Goal: Transaction & Acquisition: Purchase product/service

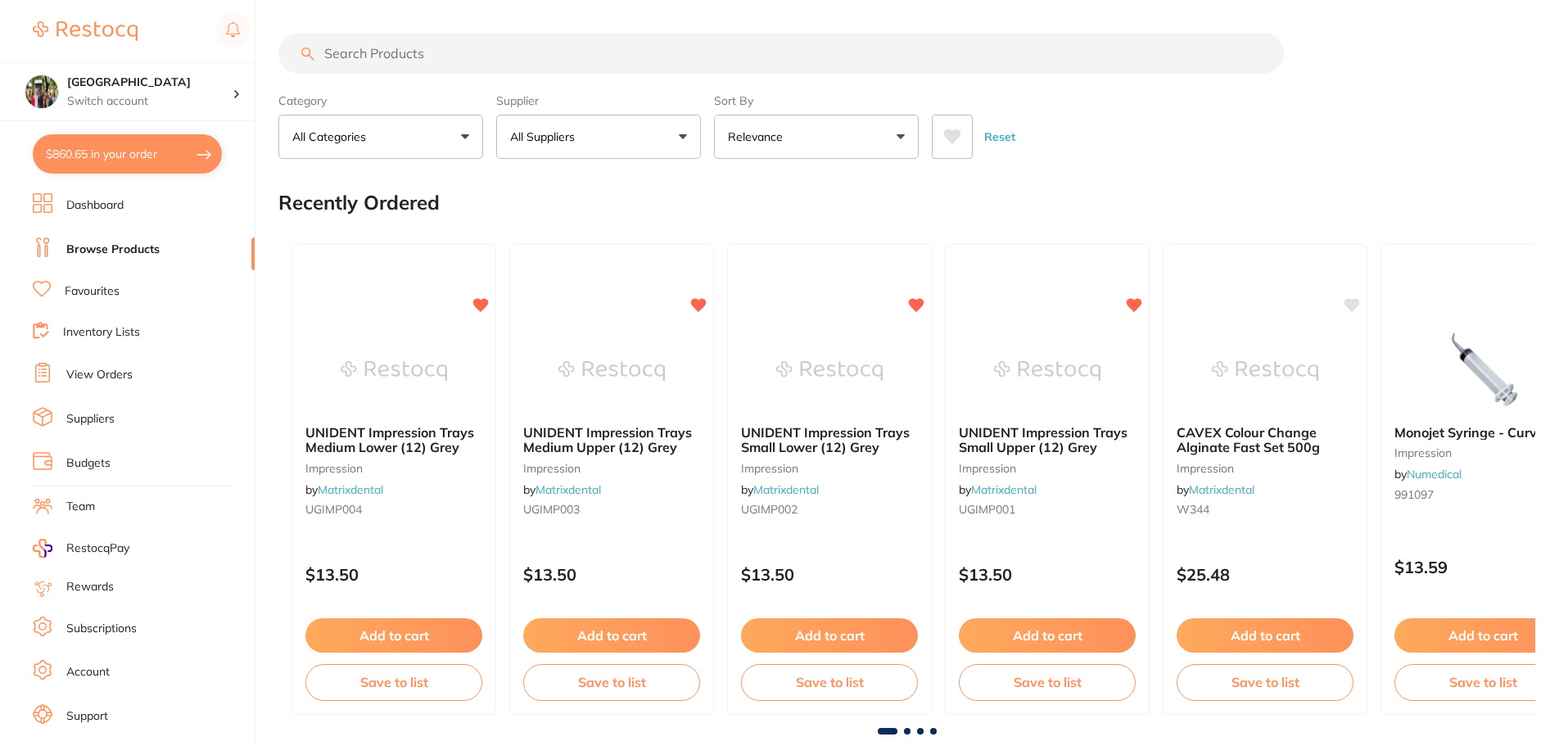
click at [679, 133] on button "All Suppliers" at bounding box center [599, 137] width 205 height 44
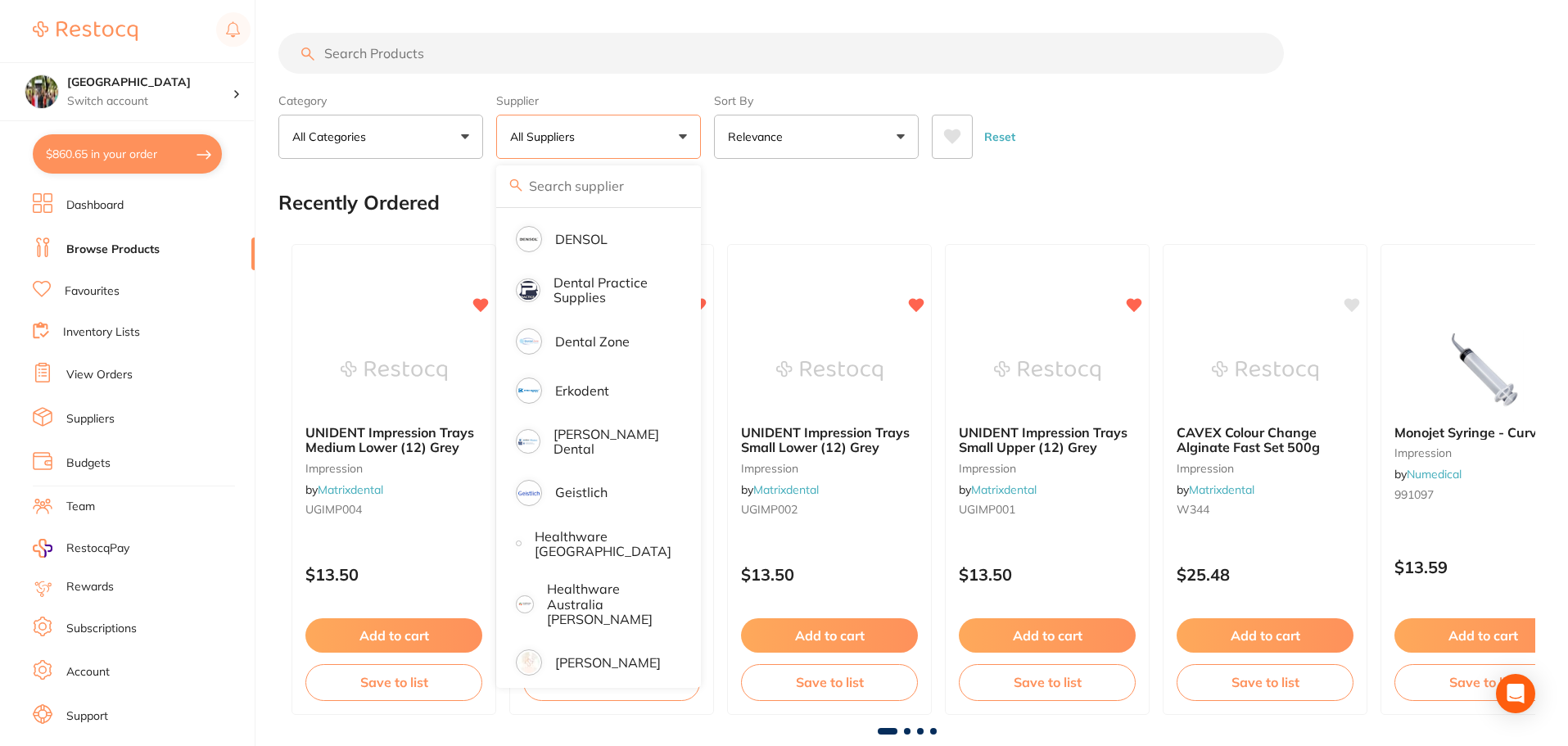
scroll to position [655, 0]
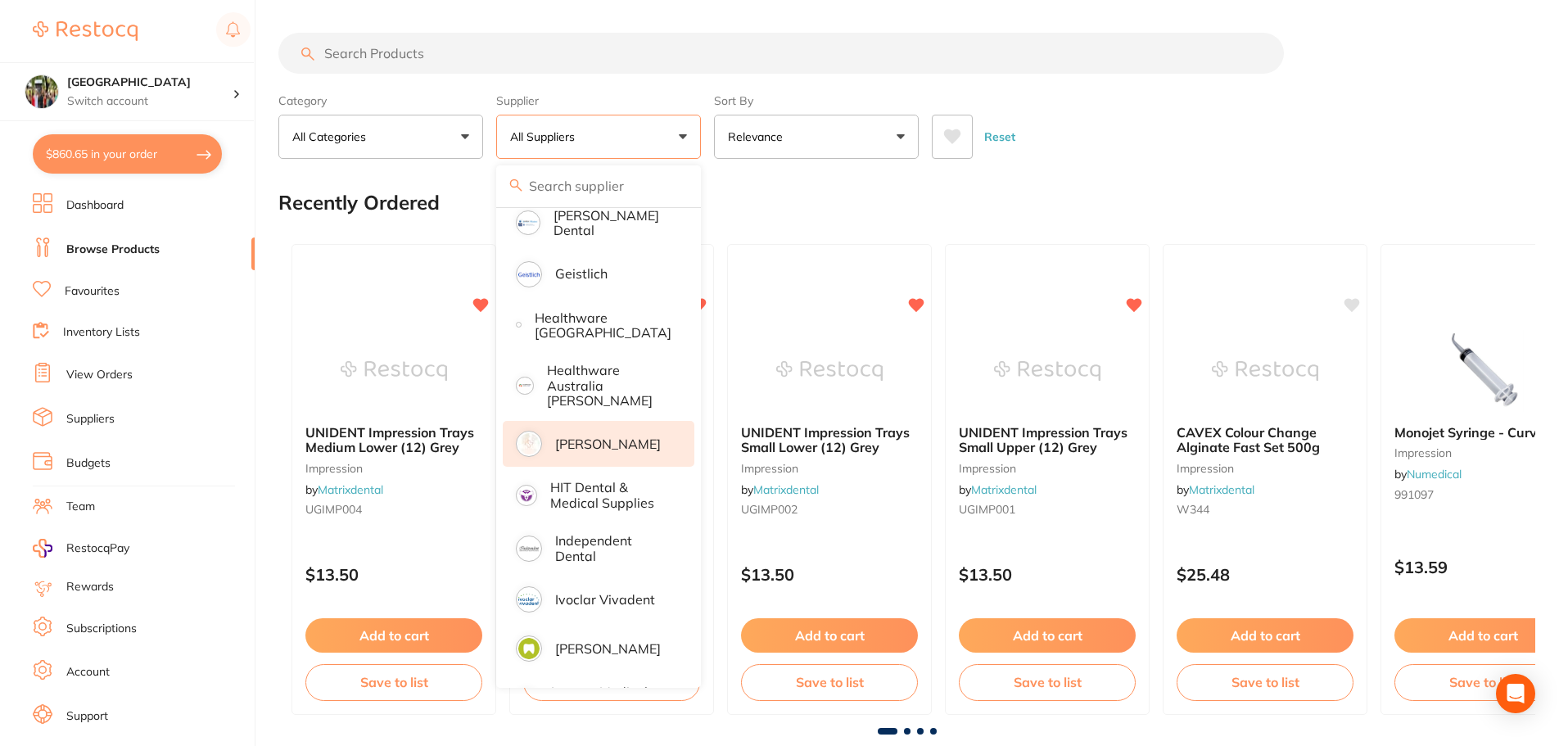
click at [581, 437] on p "[PERSON_NAME]" at bounding box center [608, 444] width 106 height 15
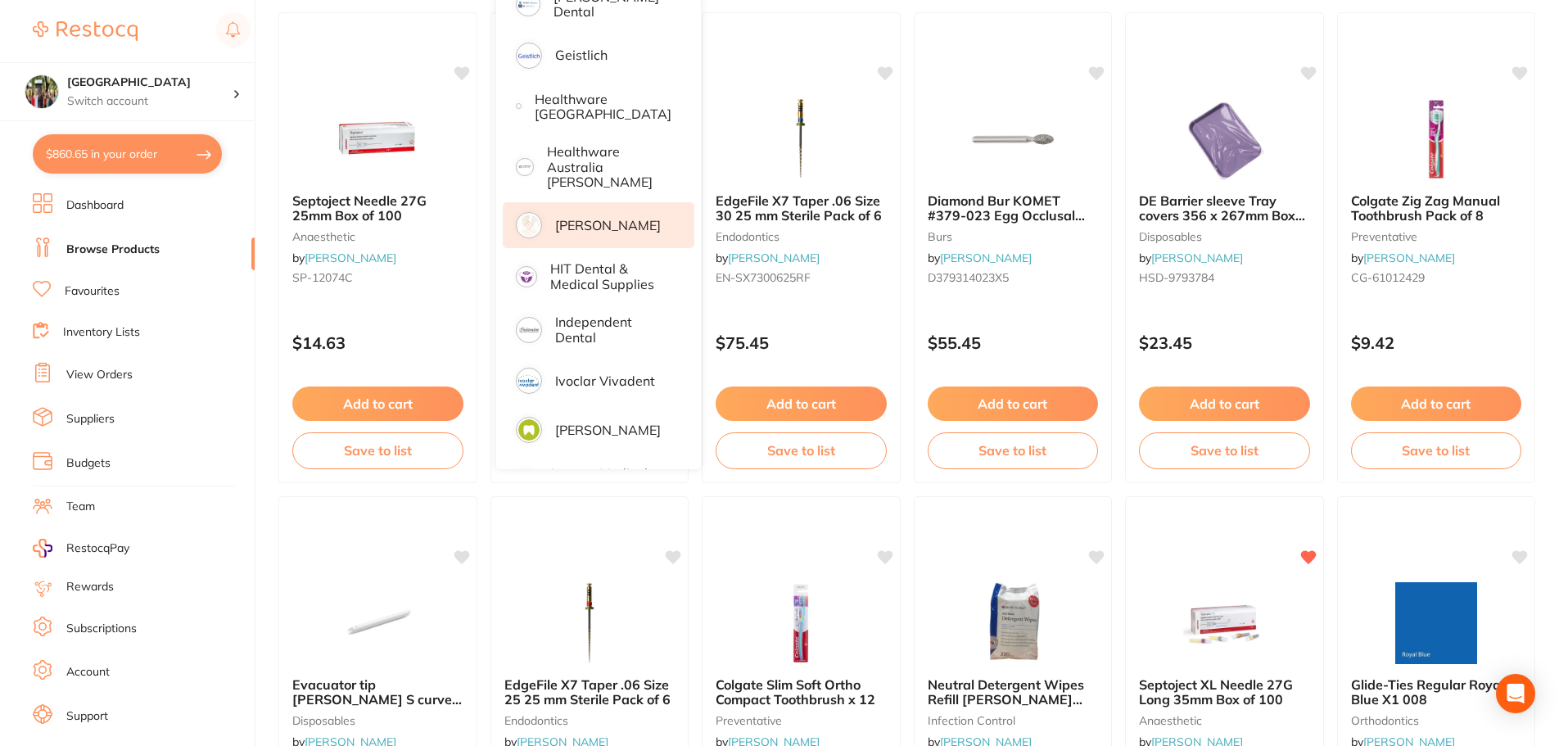
scroll to position [0, 0]
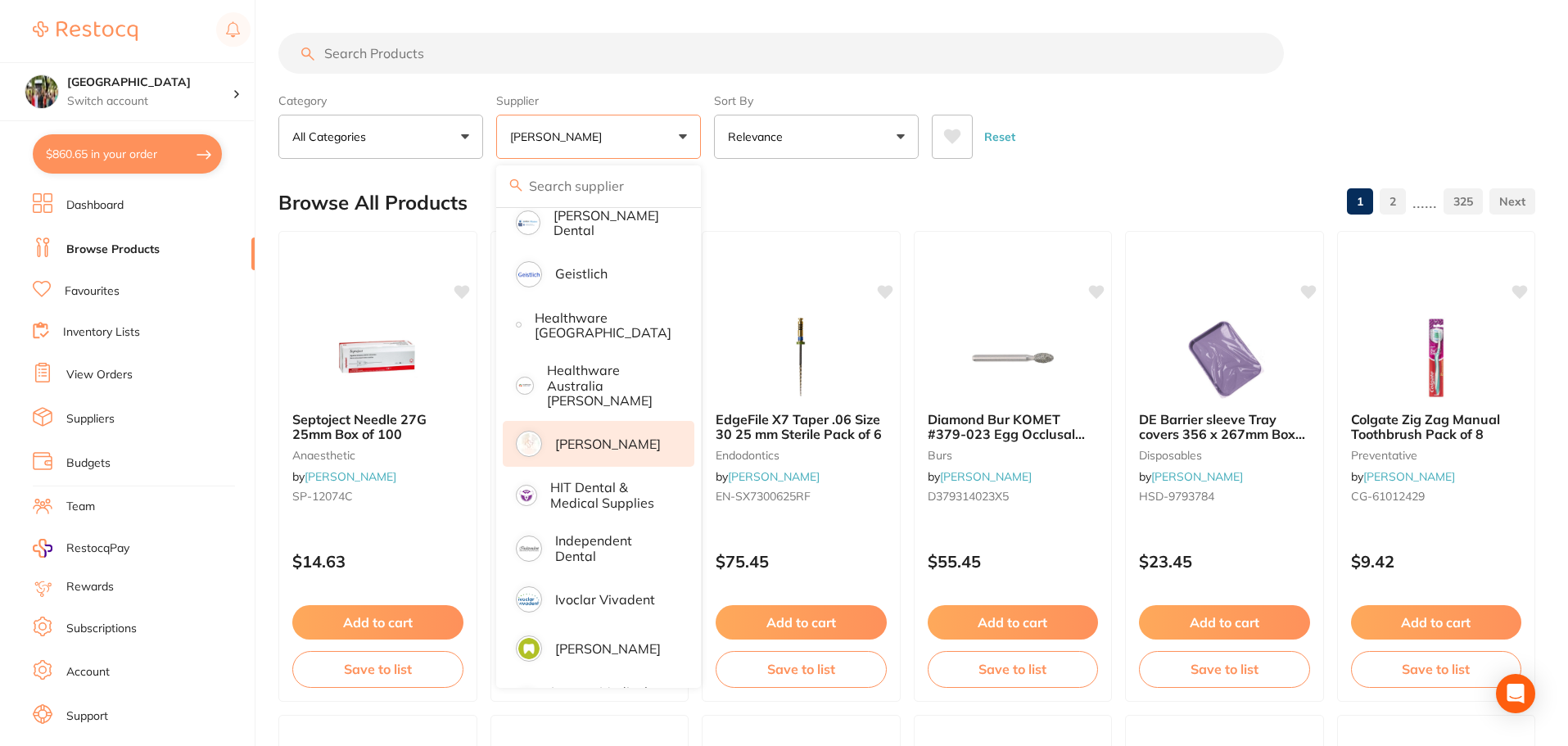
click at [684, 137] on button "[PERSON_NAME]" at bounding box center [599, 137] width 205 height 44
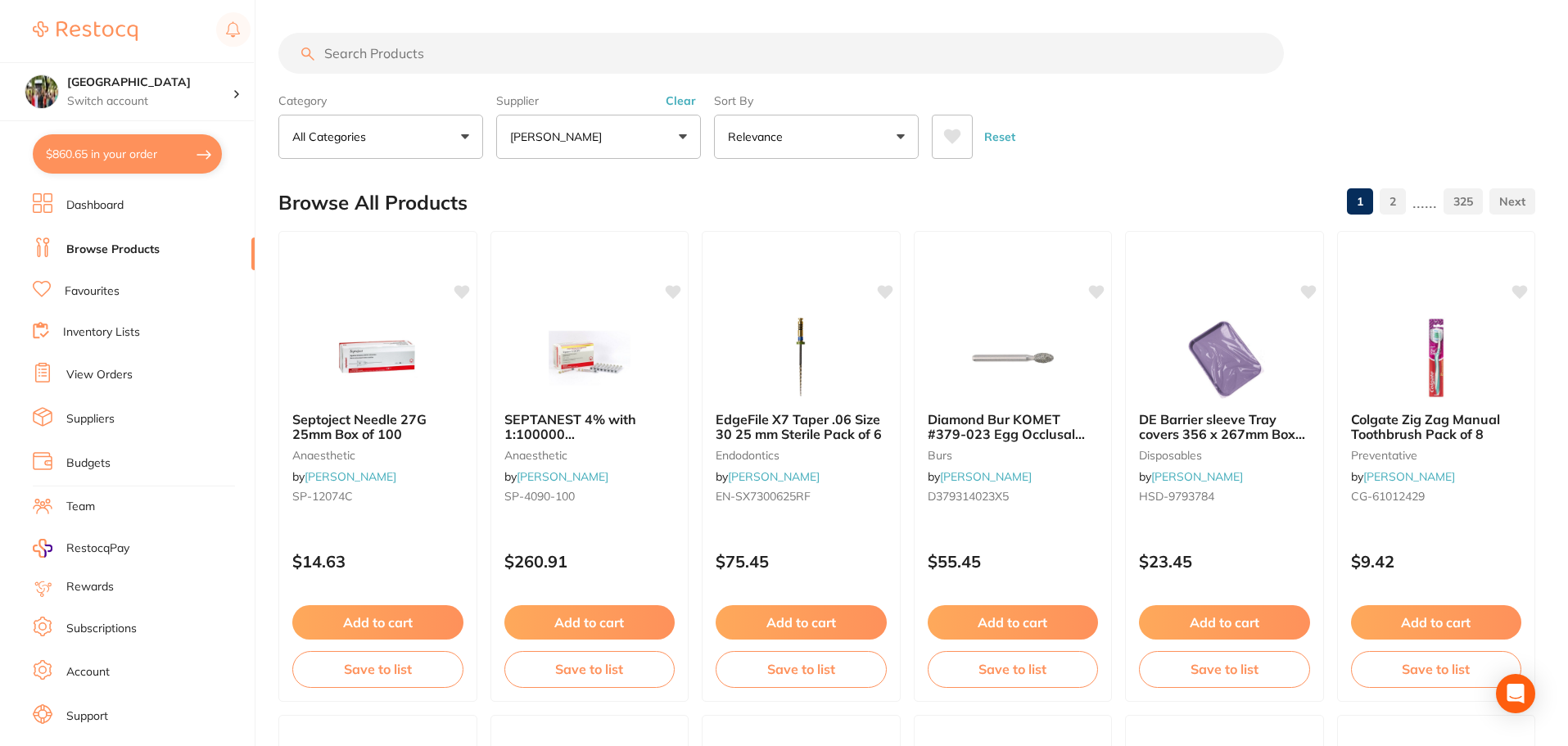
click at [684, 137] on button "[PERSON_NAME]" at bounding box center [599, 137] width 205 height 44
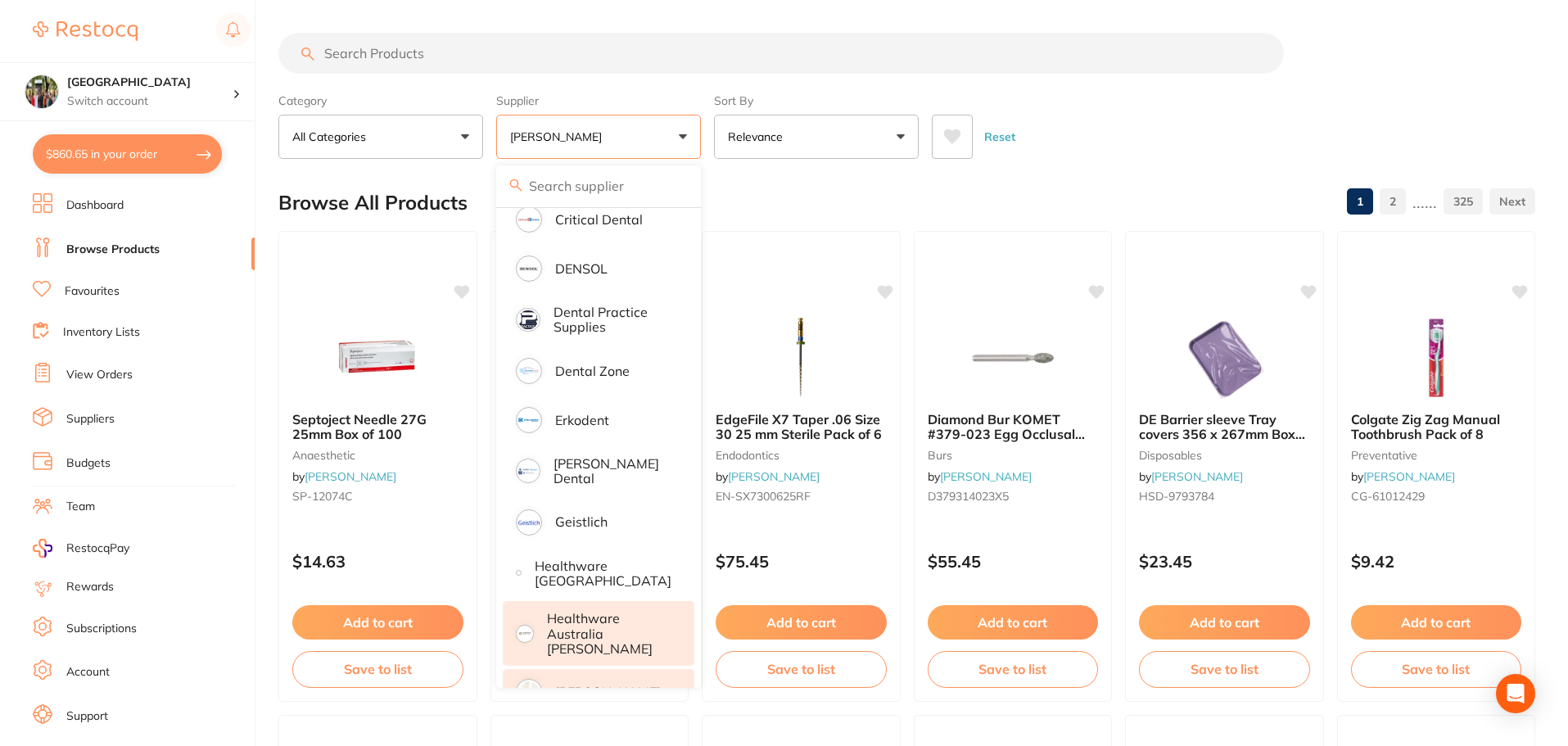
scroll to position [437, 0]
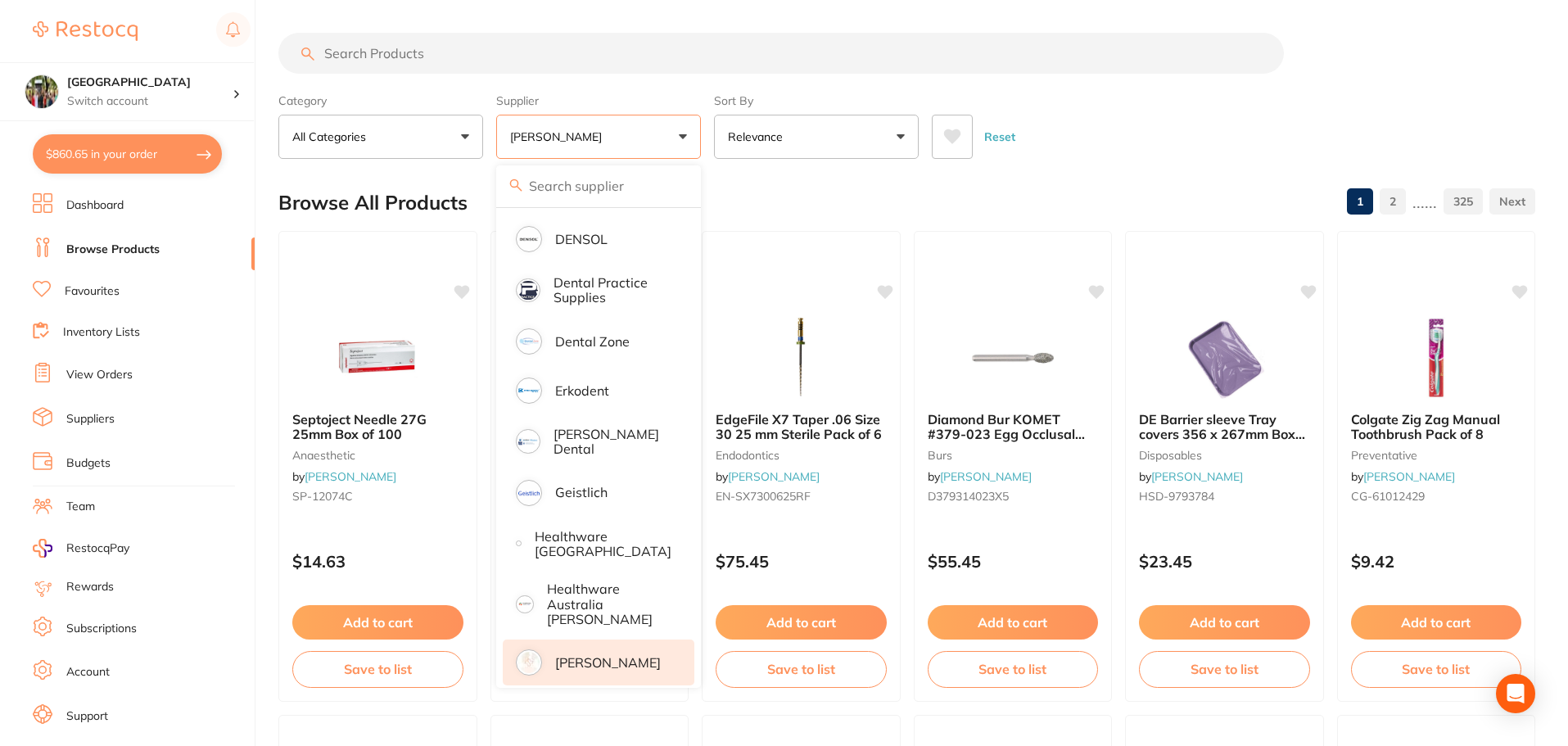
click at [615, 655] on p "[PERSON_NAME]" at bounding box center [608, 662] width 106 height 15
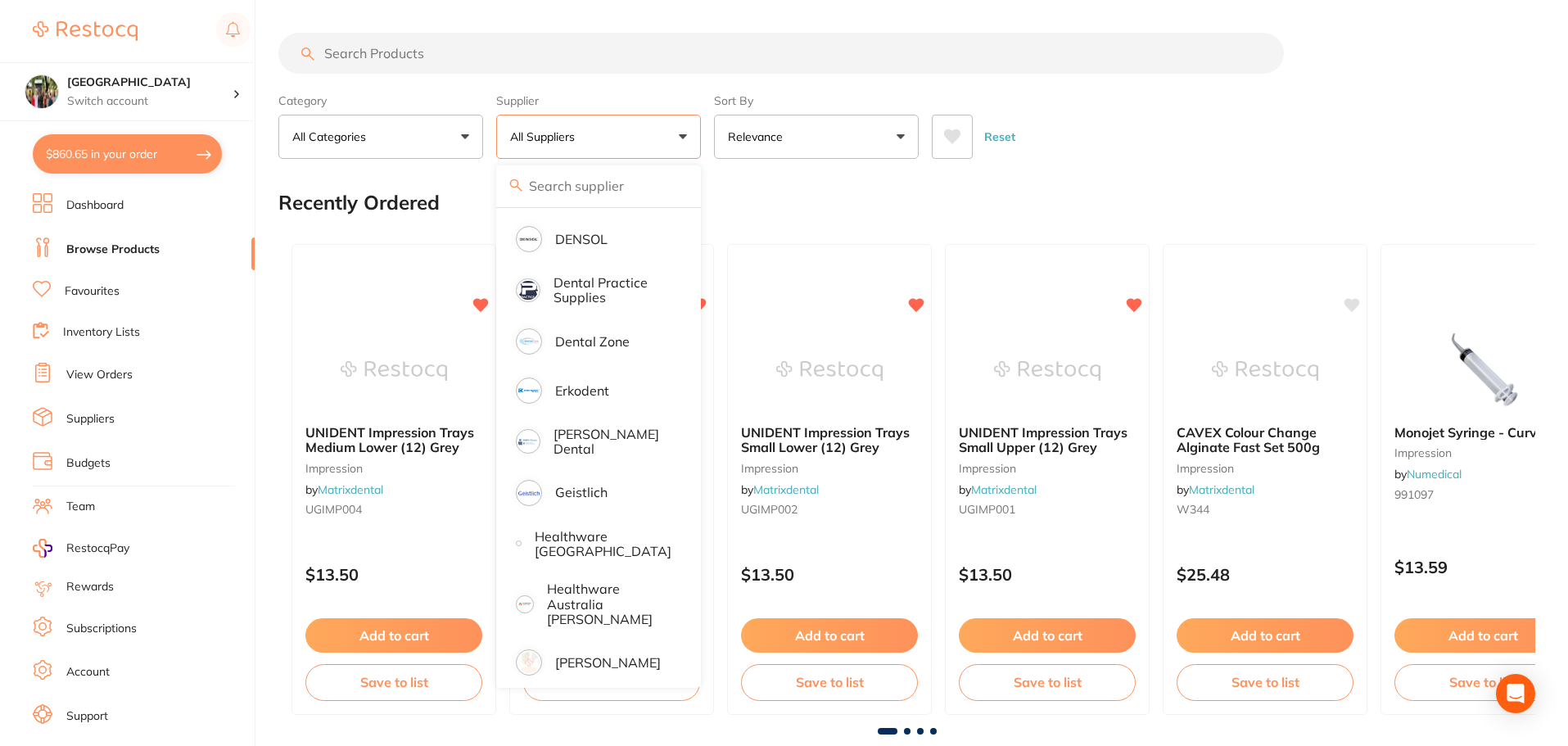
click at [1186, 176] on div "Recently Ordered" at bounding box center [907, 203] width 1257 height 55
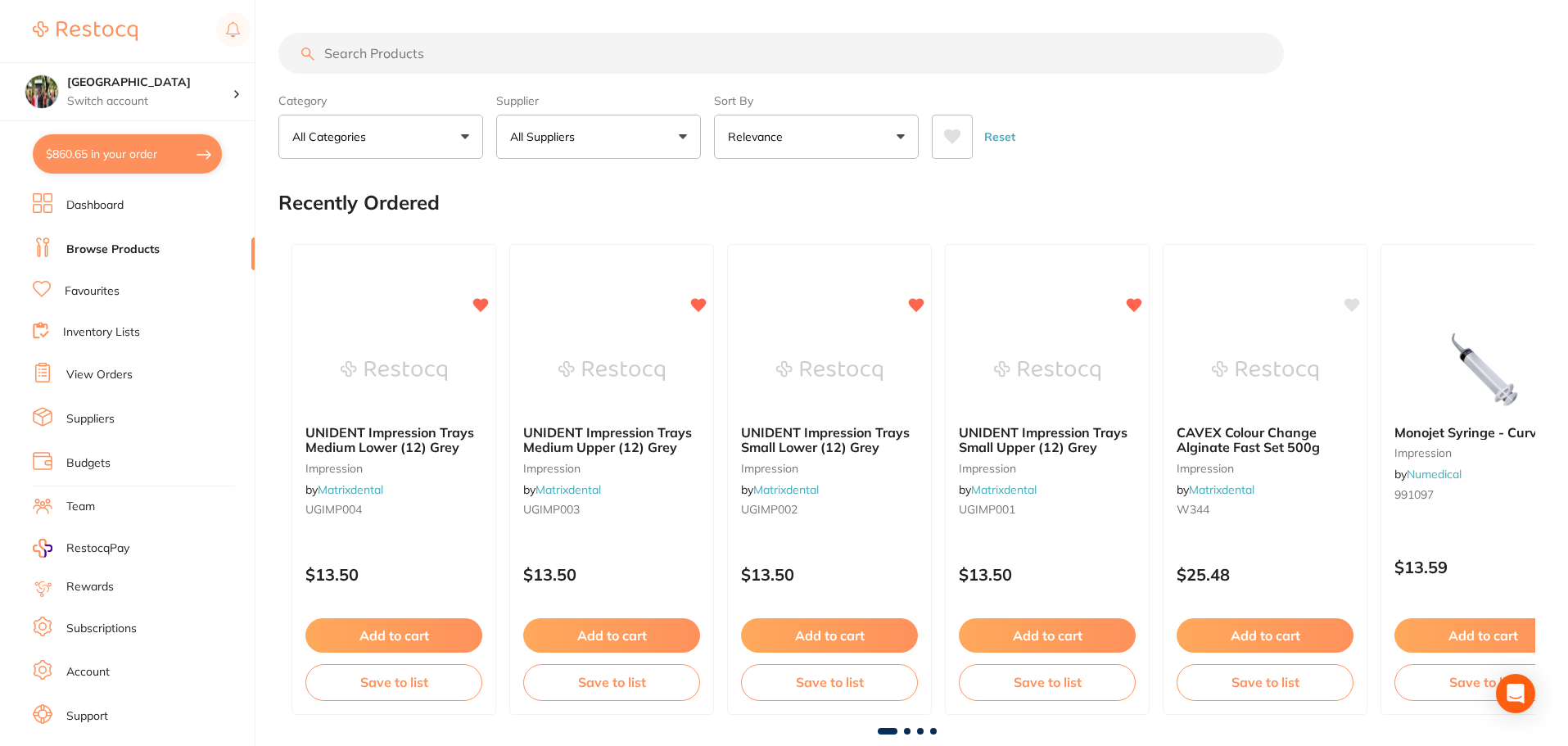
click at [334, 48] on input "search" at bounding box center [781, 53] width 1005 height 41
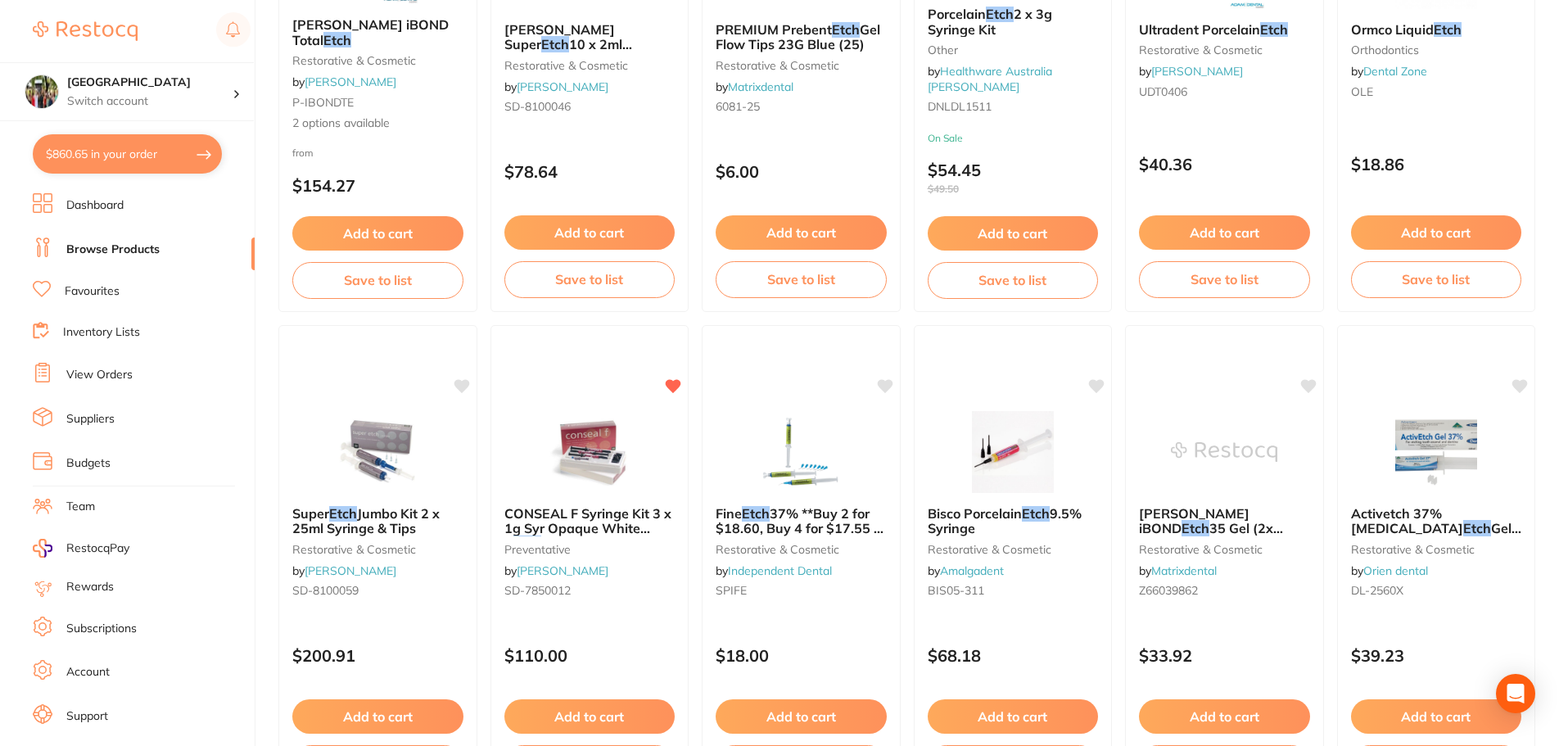
scroll to position [0, 0]
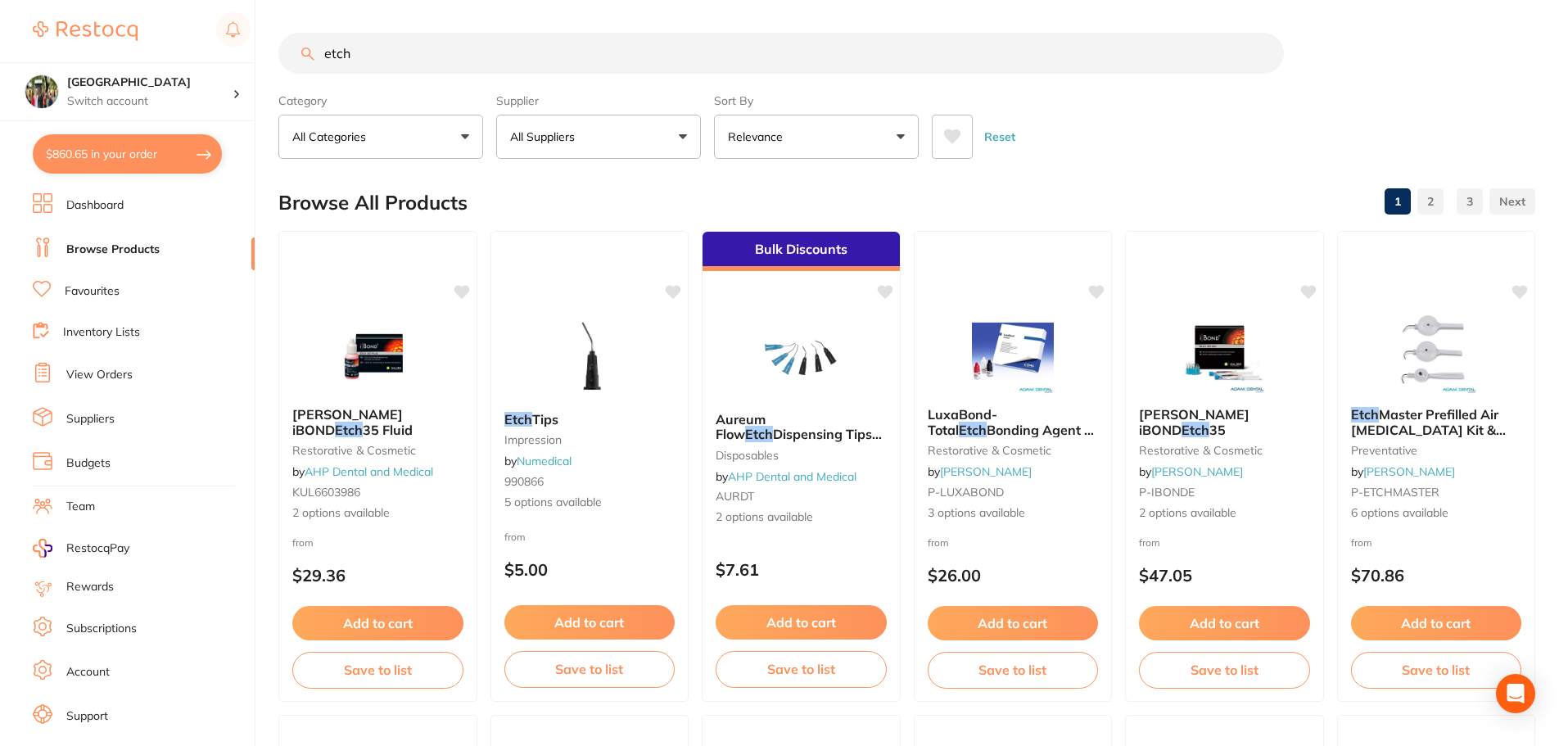
drag, startPoint x: 361, startPoint y: 48, endPoint x: 280, endPoint y: 69, distance: 83.7
click at [285, 55] on input "etch" at bounding box center [781, 53] width 1005 height 41
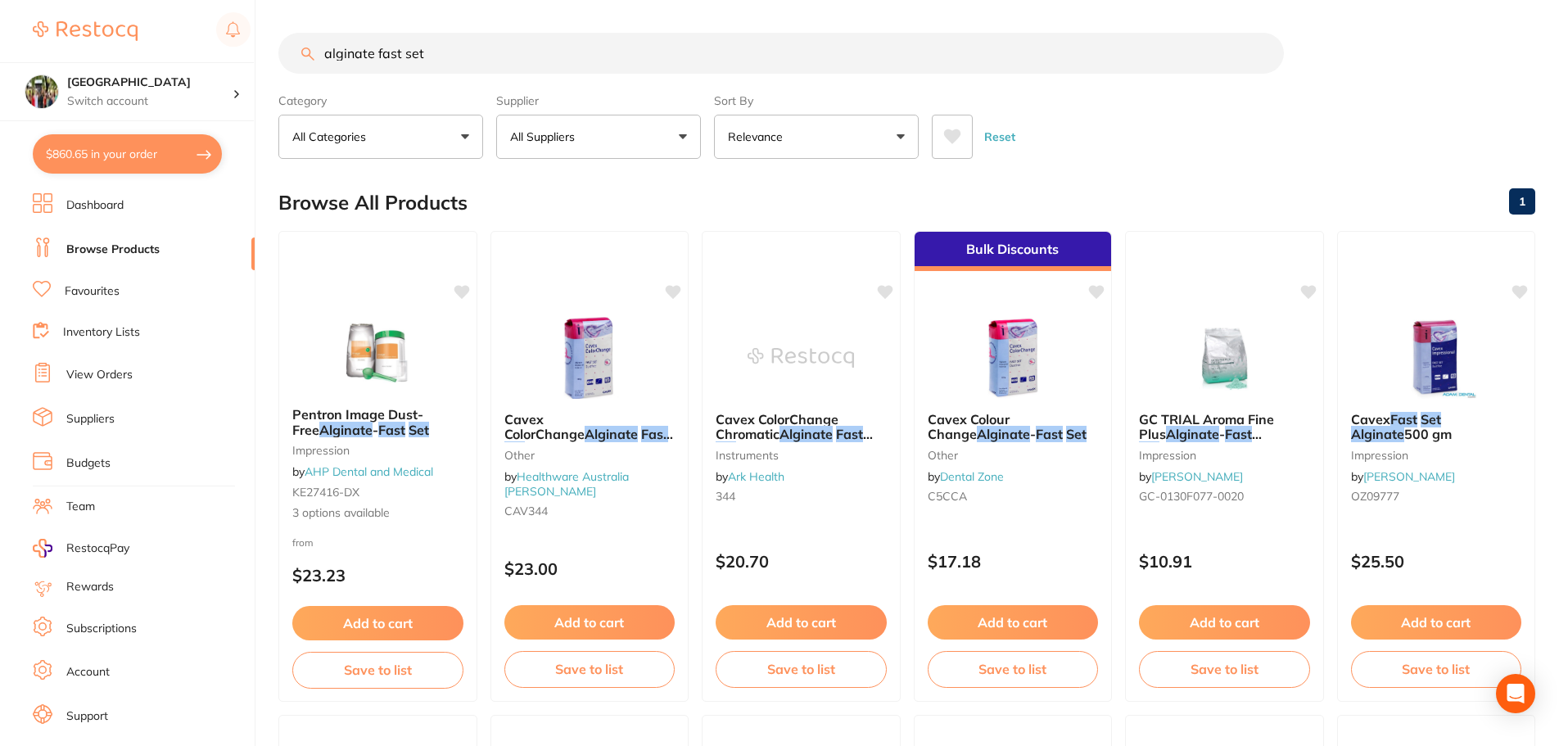
drag, startPoint x: 436, startPoint y: 59, endPoint x: 268, endPoint y: 59, distance: 168.0
click at [268, 59] on div "$860.65 Wanneroo Dental Centre Switch account Wanneroo Dental Centre $860.65 in…" at bounding box center [784, 373] width 1568 height 746
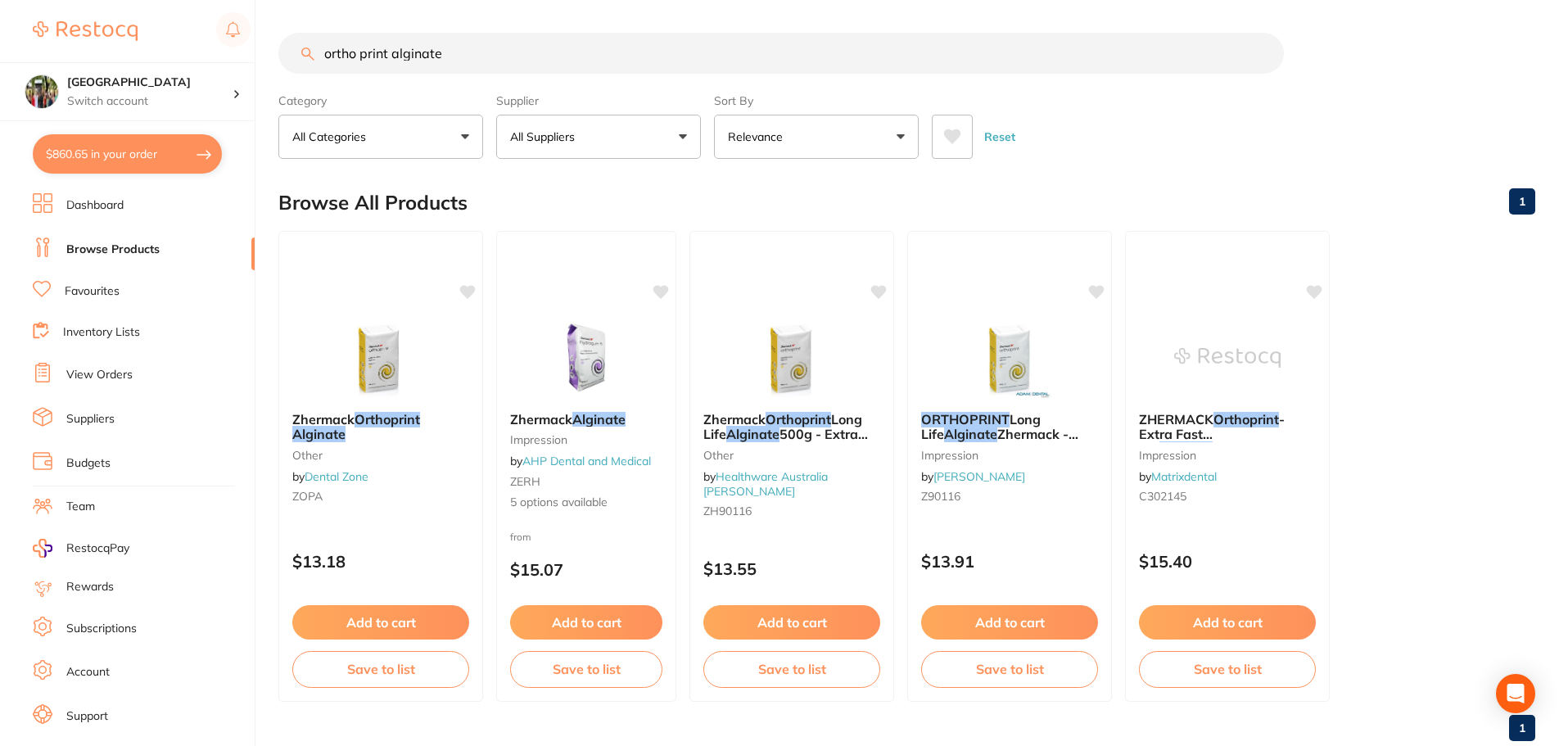
click at [684, 134] on button "All Suppliers" at bounding box center [599, 137] width 205 height 44
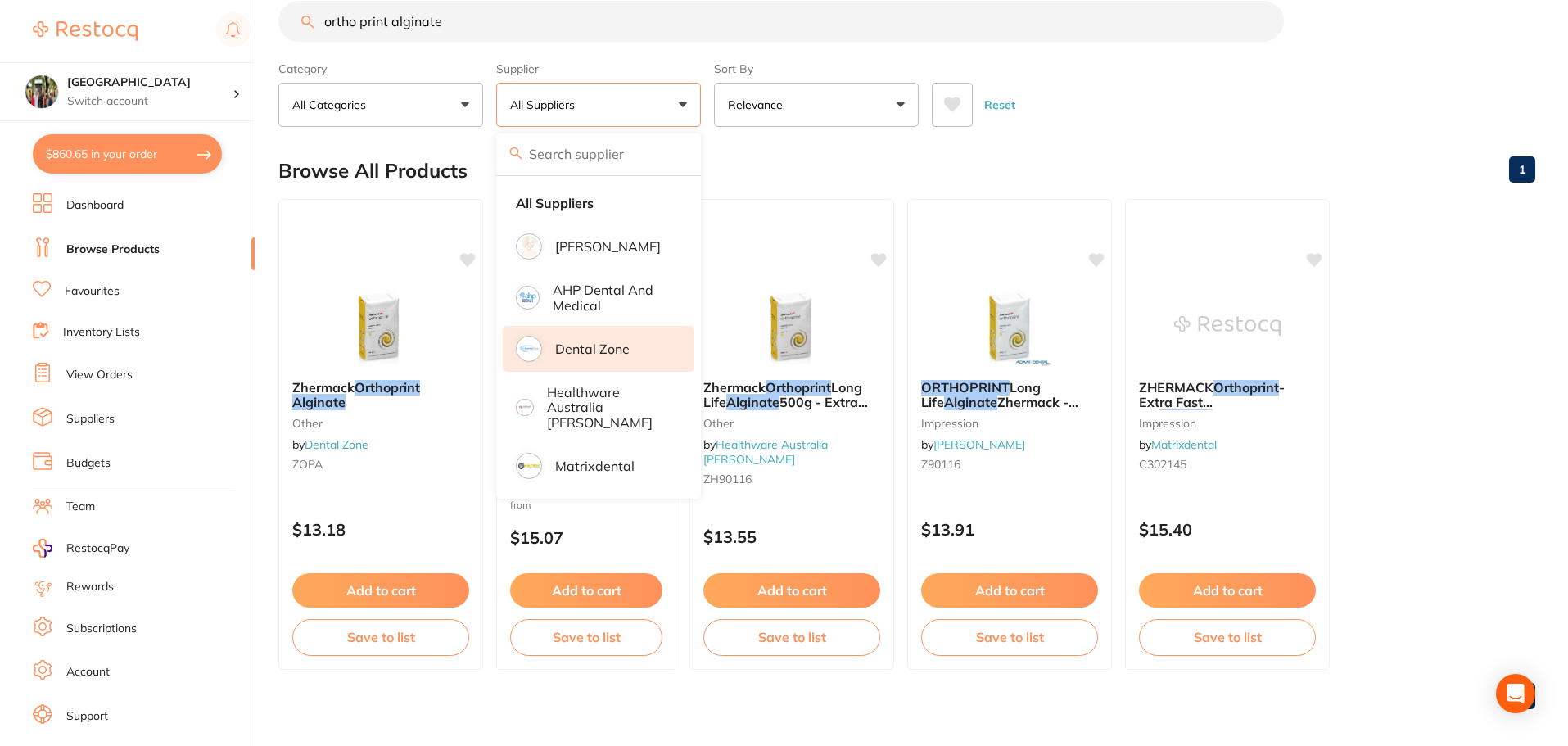
scroll to position [41, 0]
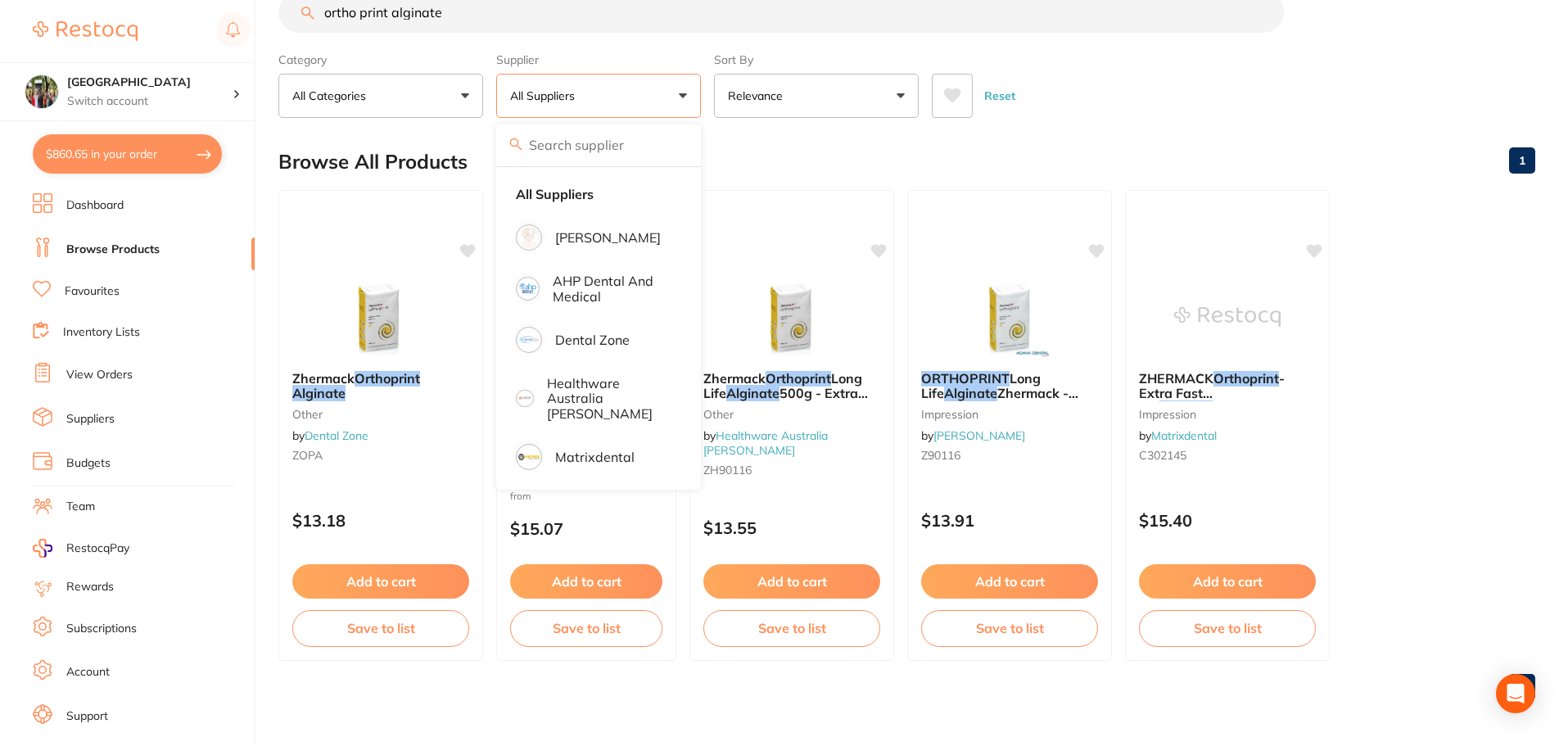
click at [375, 27] on input "ortho print alginate" at bounding box center [781, 12] width 1005 height 41
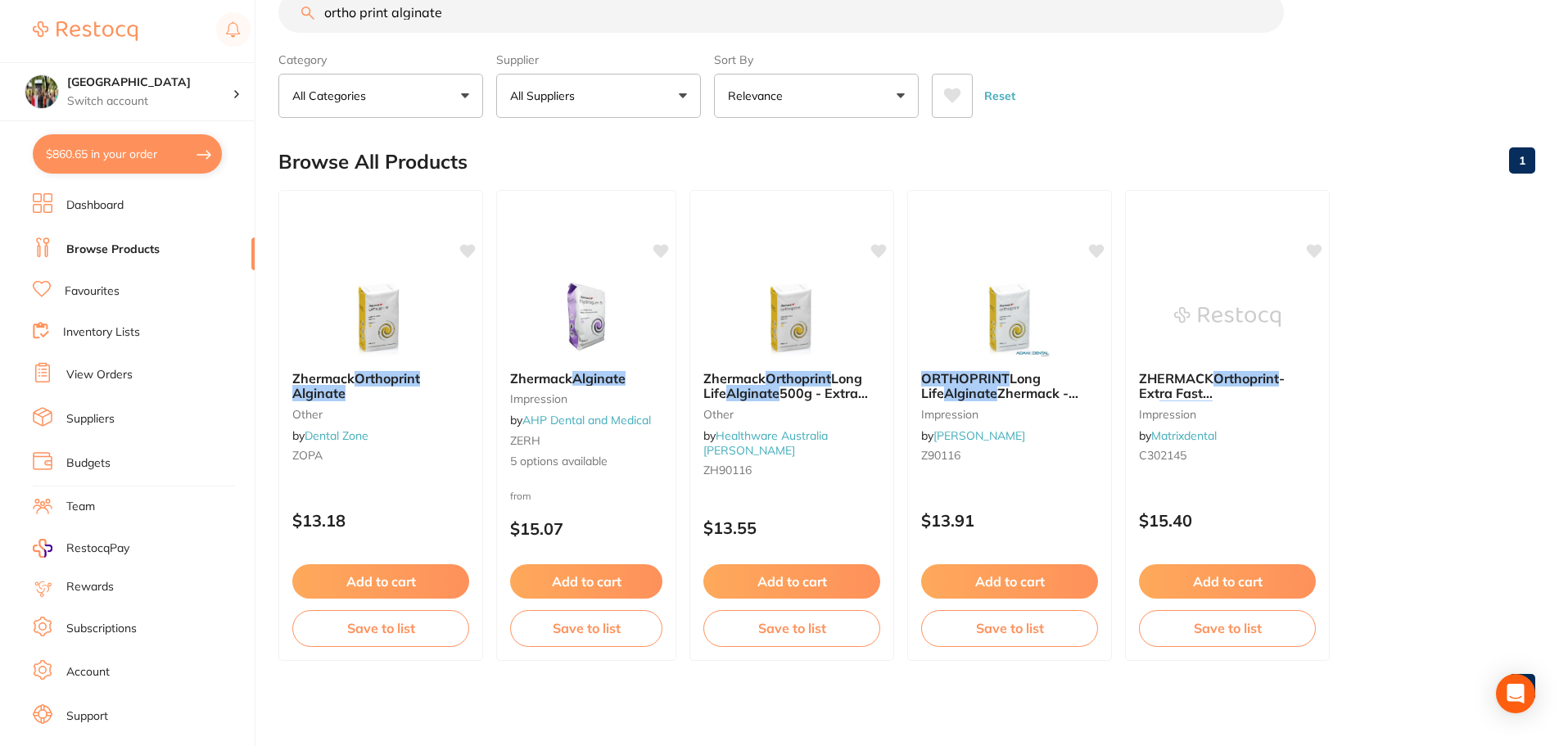
scroll to position [39, 0]
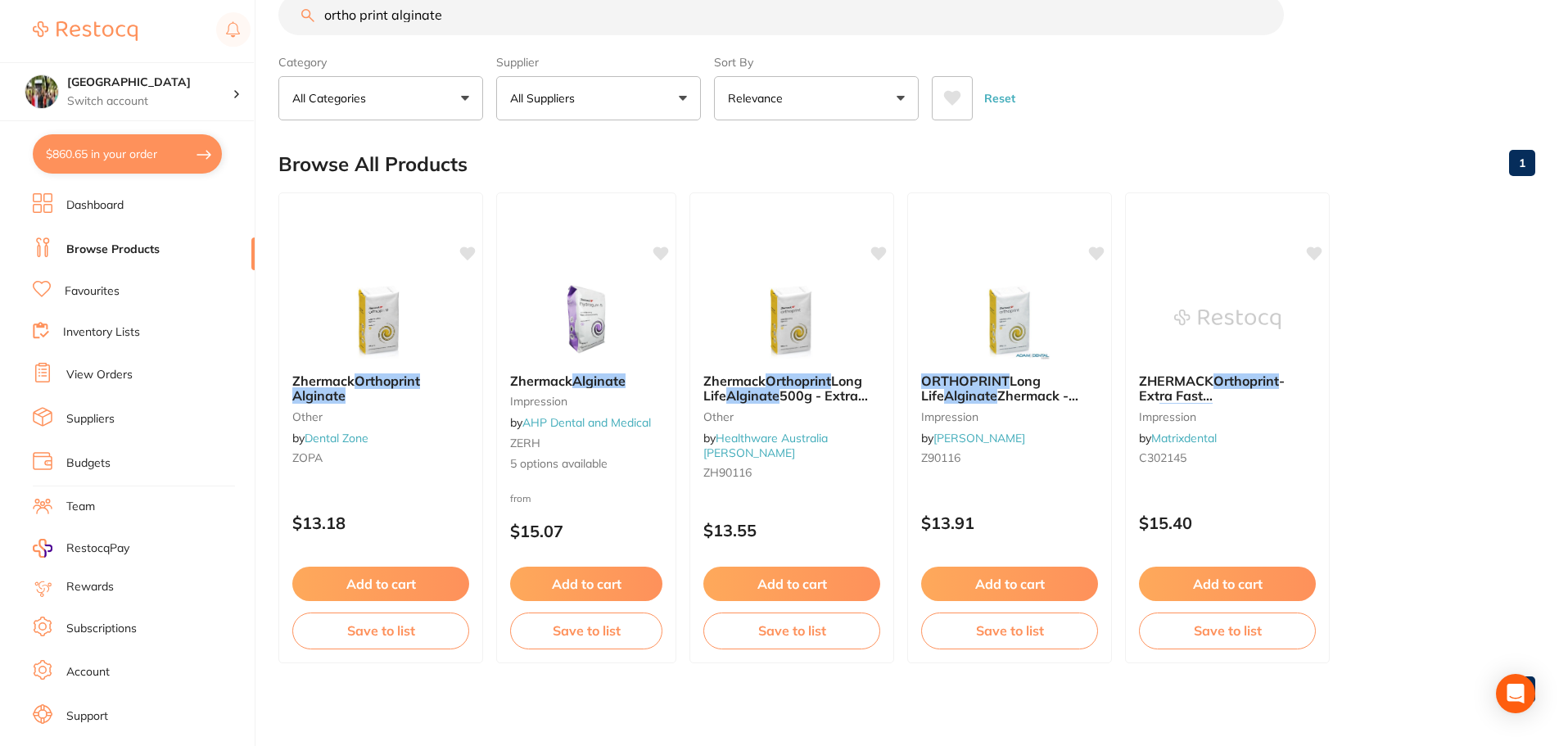
drag, startPoint x: 389, startPoint y: 15, endPoint x: 291, endPoint y: 17, distance: 98.0
click at [291, 17] on input "ortho print alginate" at bounding box center [781, 14] width 1005 height 41
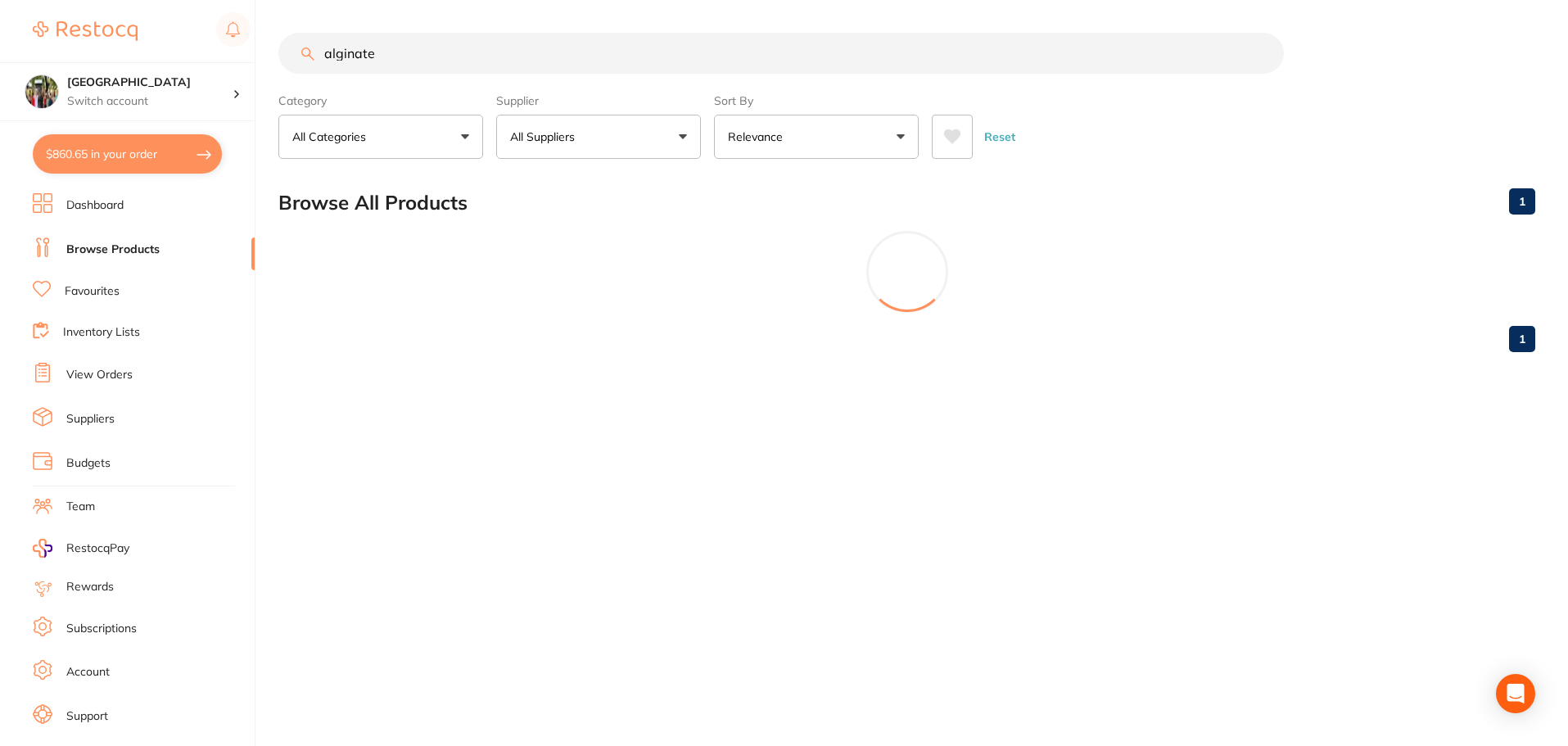
scroll to position [0, 0]
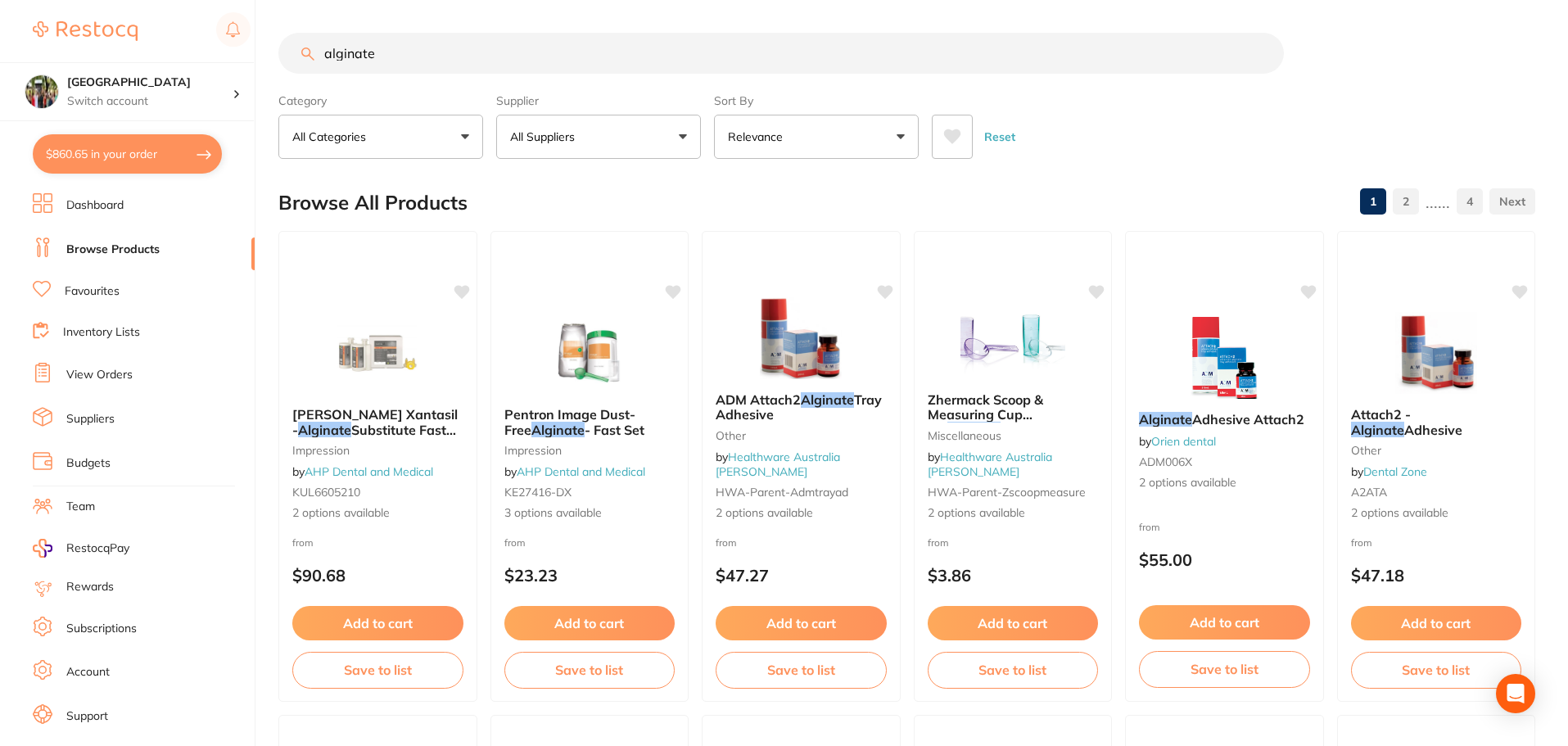
click at [684, 137] on button "All Suppliers" at bounding box center [599, 137] width 205 height 44
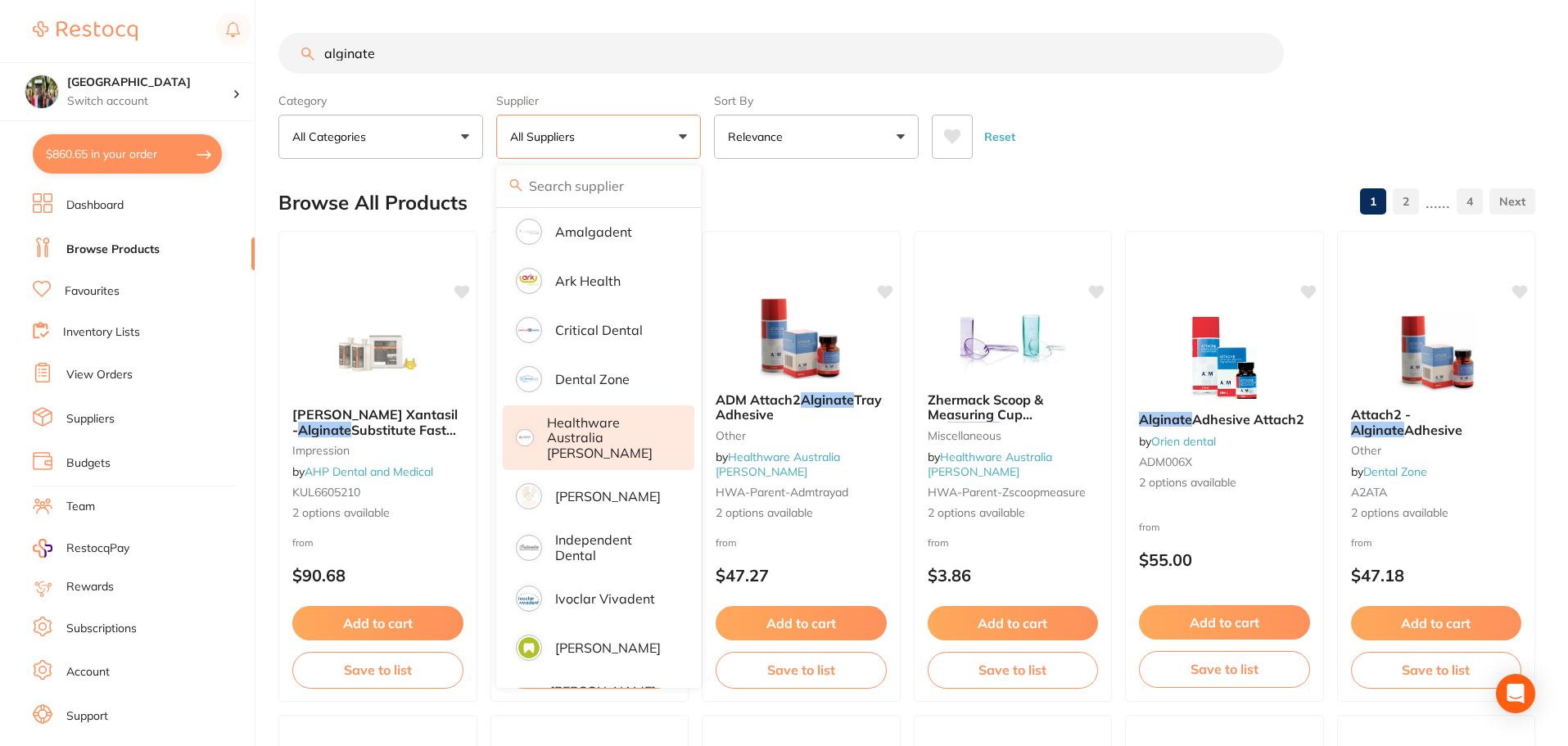
scroll to position [218, 0]
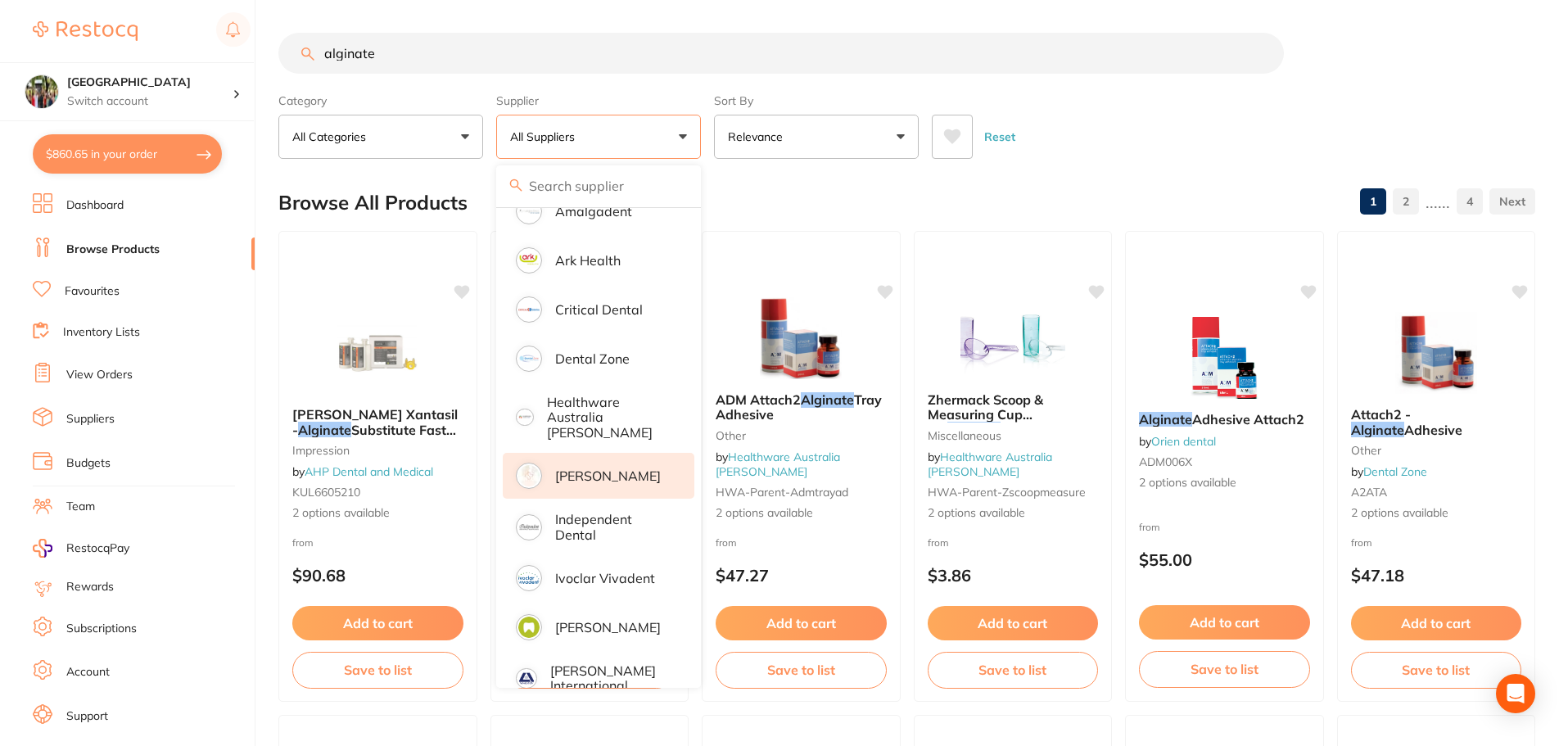
click at [577, 472] on p "[PERSON_NAME]" at bounding box center [608, 476] width 106 height 15
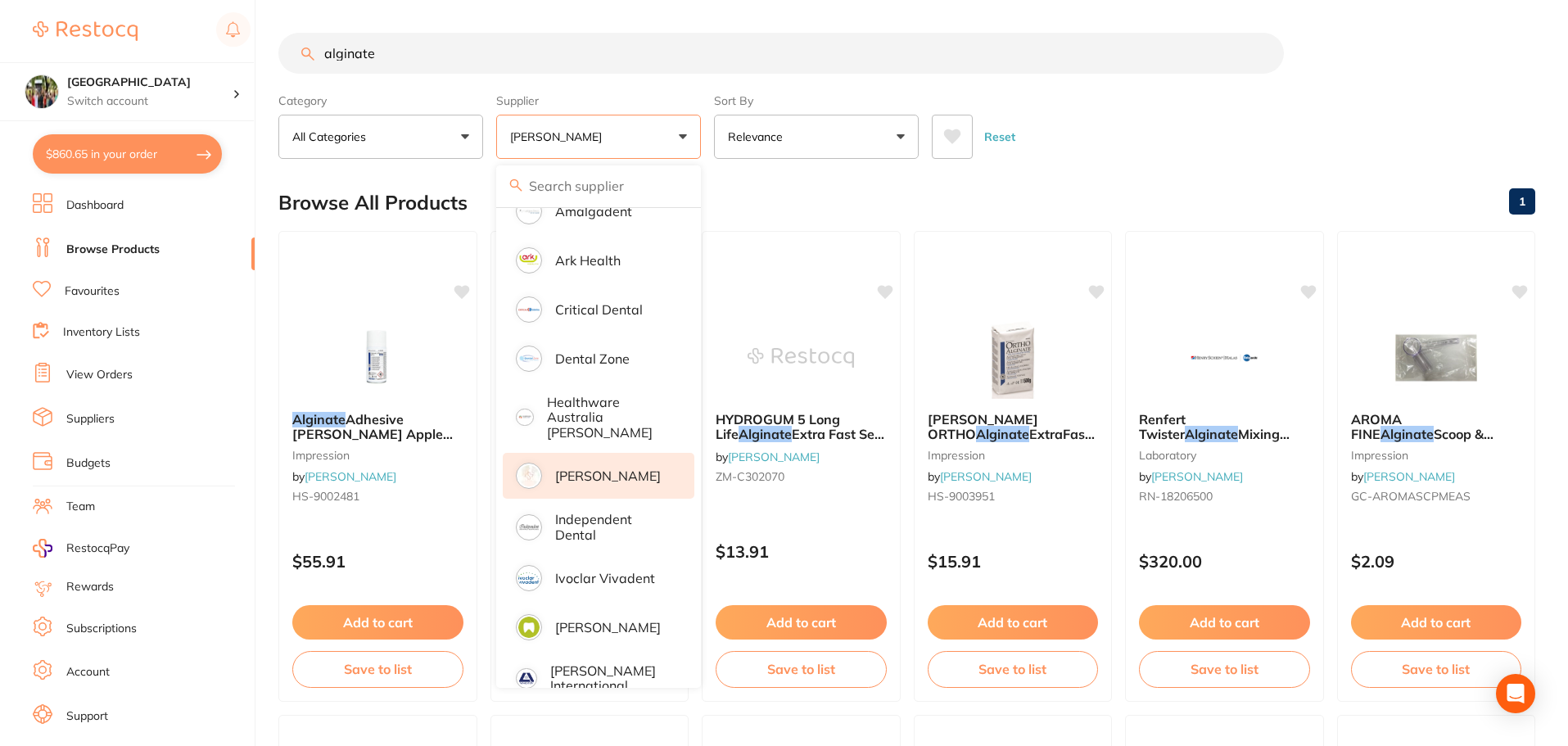
click at [1145, 138] on div "Reset" at bounding box center [1226, 129] width 591 height 57
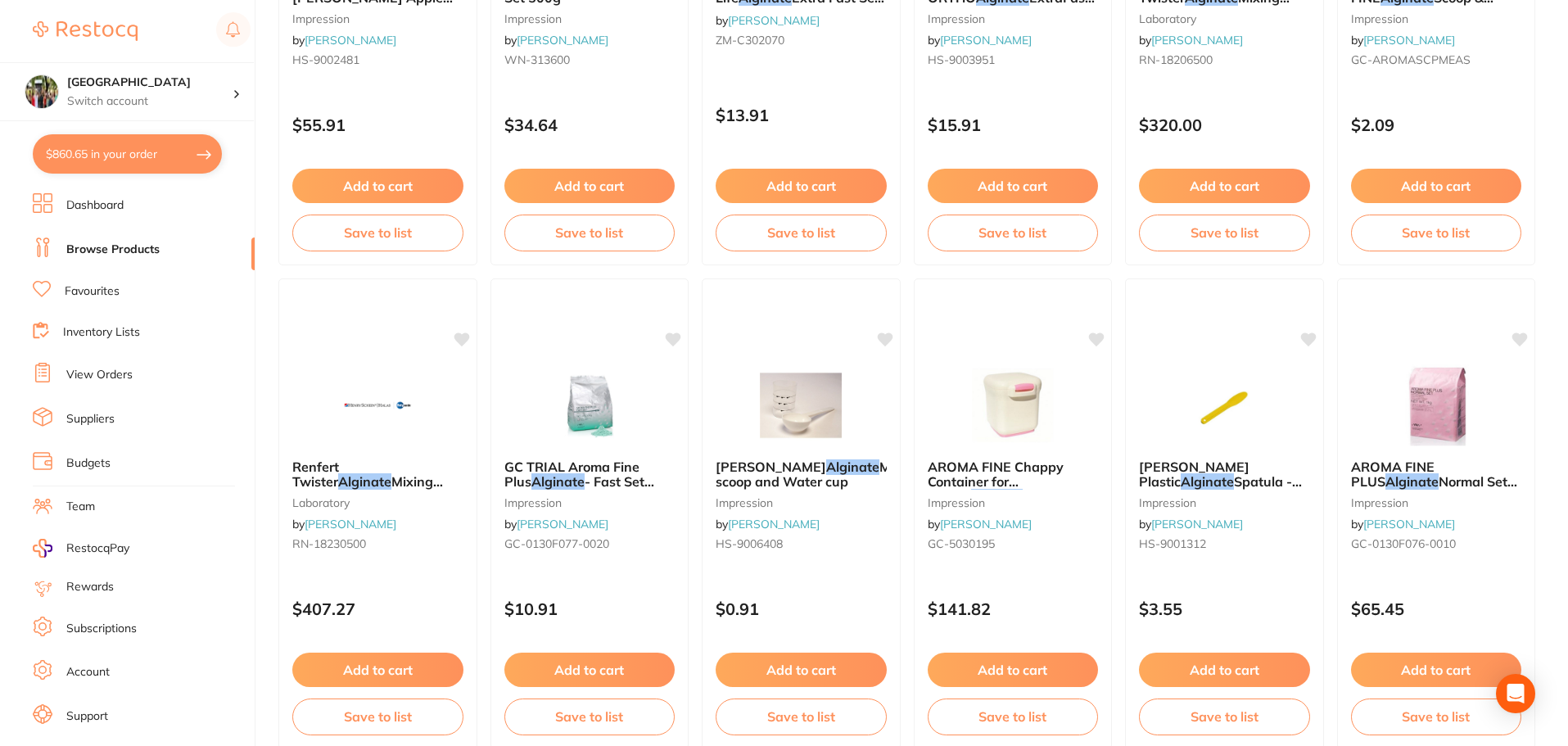
scroll to position [0, 0]
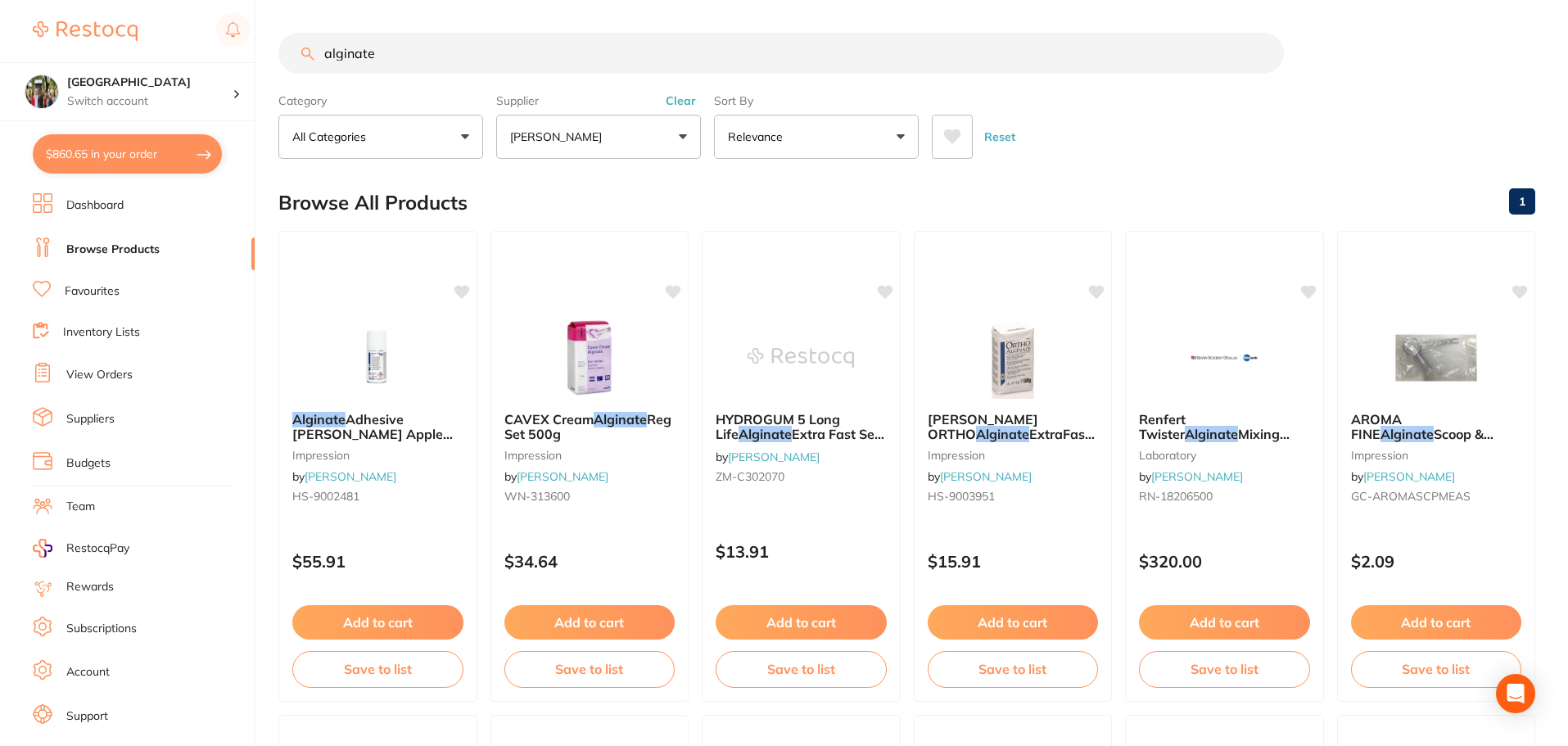
click at [384, 56] on input "alginate" at bounding box center [781, 53] width 1005 height 41
click at [329, 57] on input "alginate" at bounding box center [781, 53] width 1005 height 41
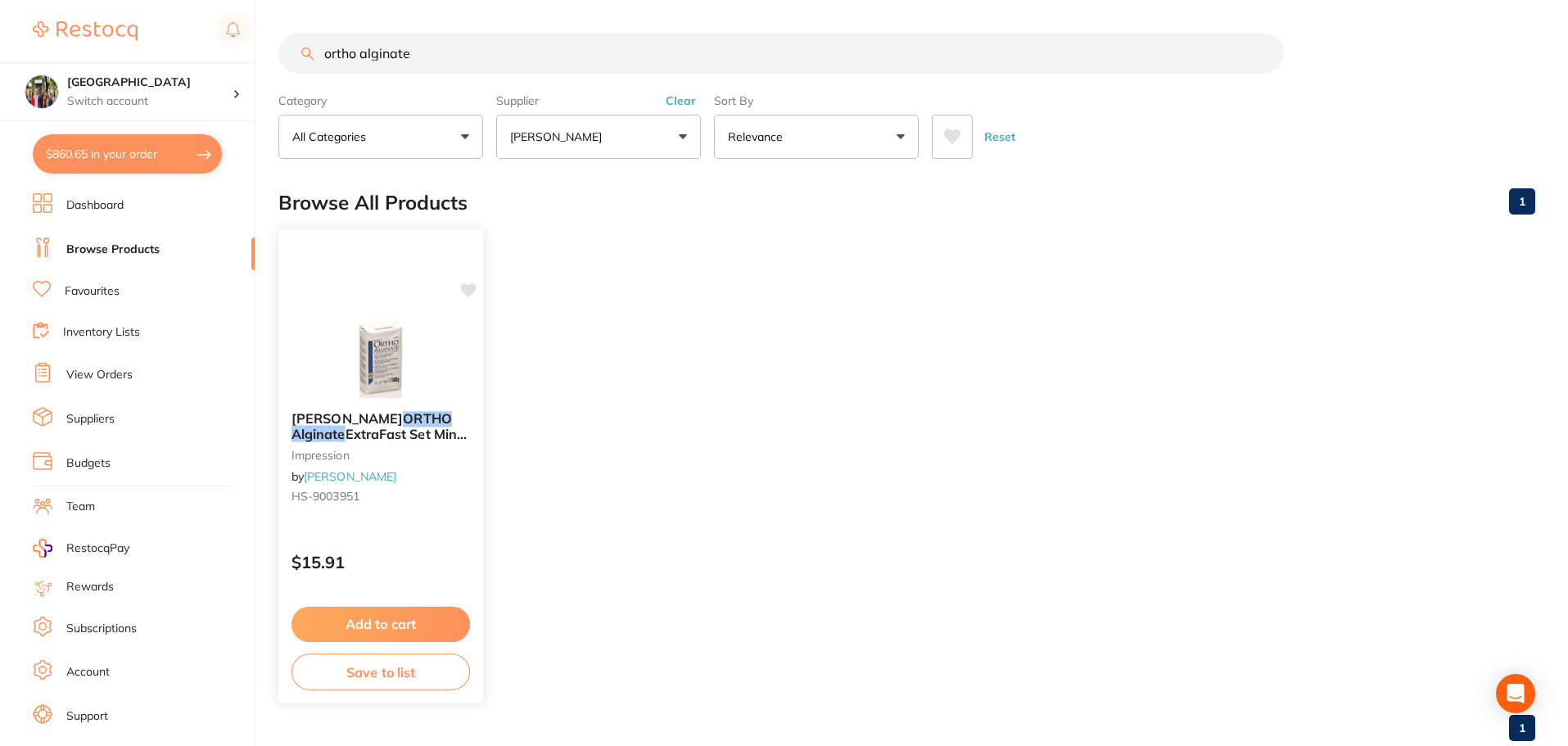
click at [387, 355] on img at bounding box center [380, 357] width 107 height 83
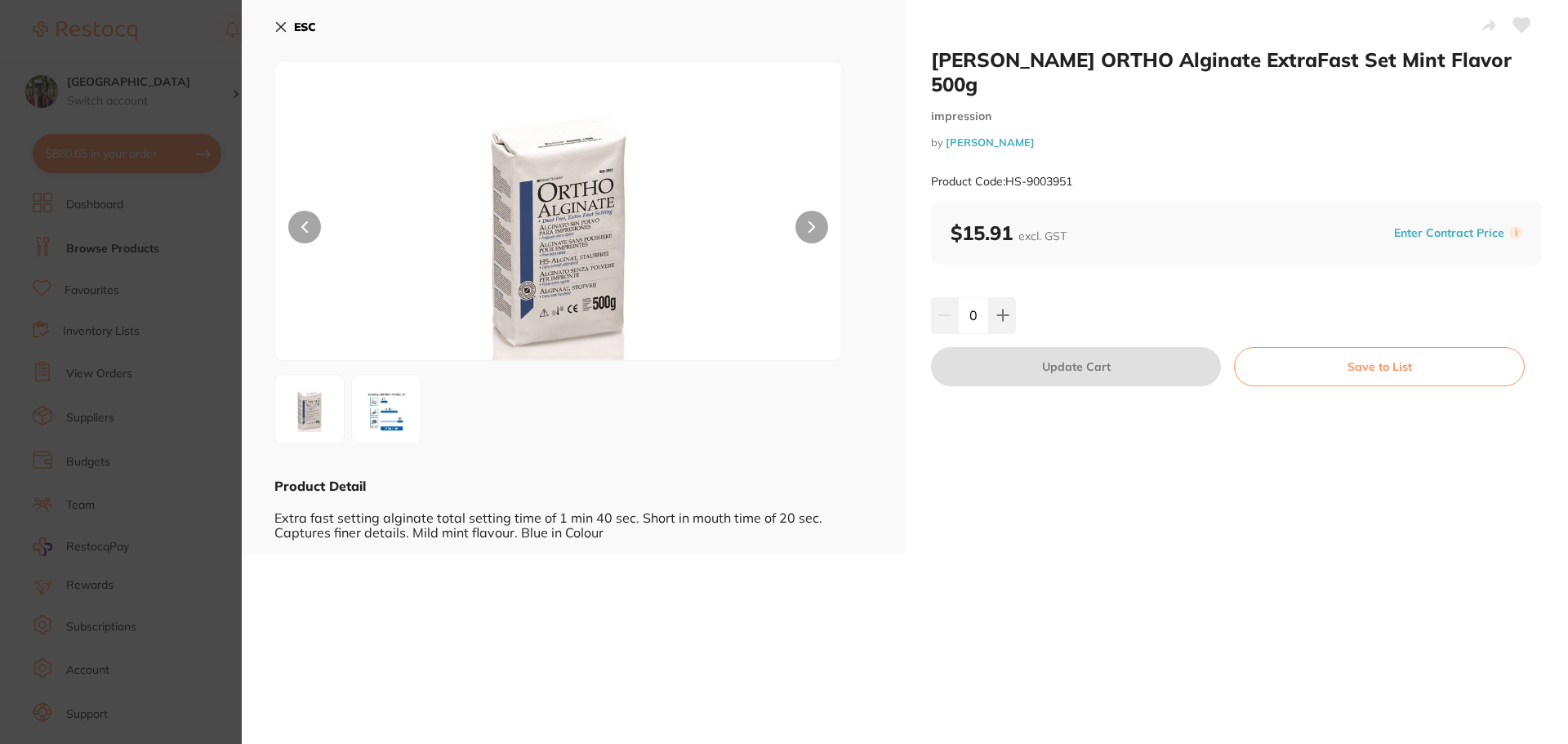
click at [281, 26] on icon at bounding box center [281, 27] width 9 height 9
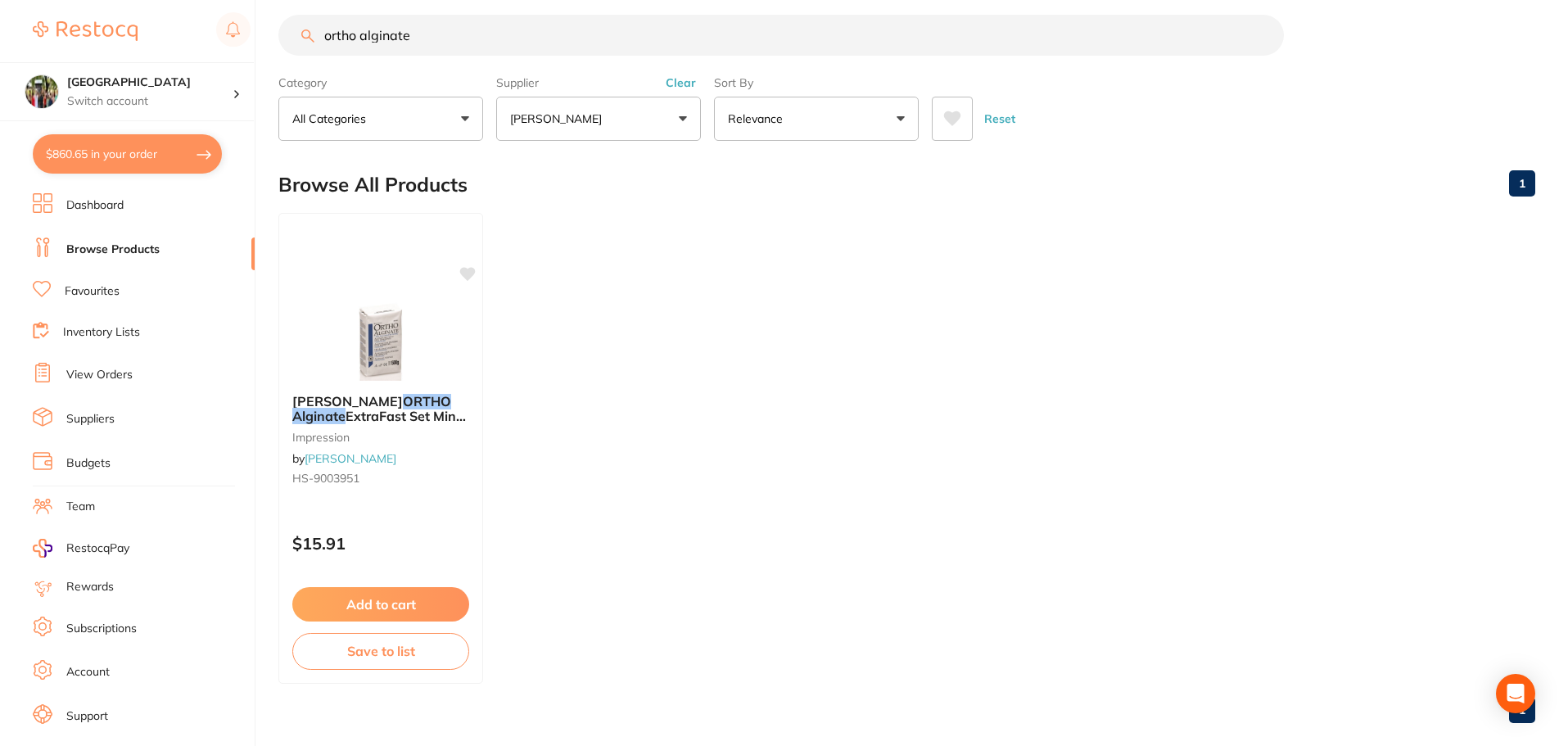
click at [684, 120] on button "[PERSON_NAME]" at bounding box center [599, 119] width 205 height 44
click at [564, 170] on input "search" at bounding box center [599, 167] width 205 height 41
click at [734, 268] on ul "[PERSON_NAME] ORTHO Alginate ExtraFast Set Mint Flavor 500g impression by [PERS…" at bounding box center [907, 448] width 1257 height 471
click at [665, 80] on button "Clear" at bounding box center [681, 83] width 40 height 15
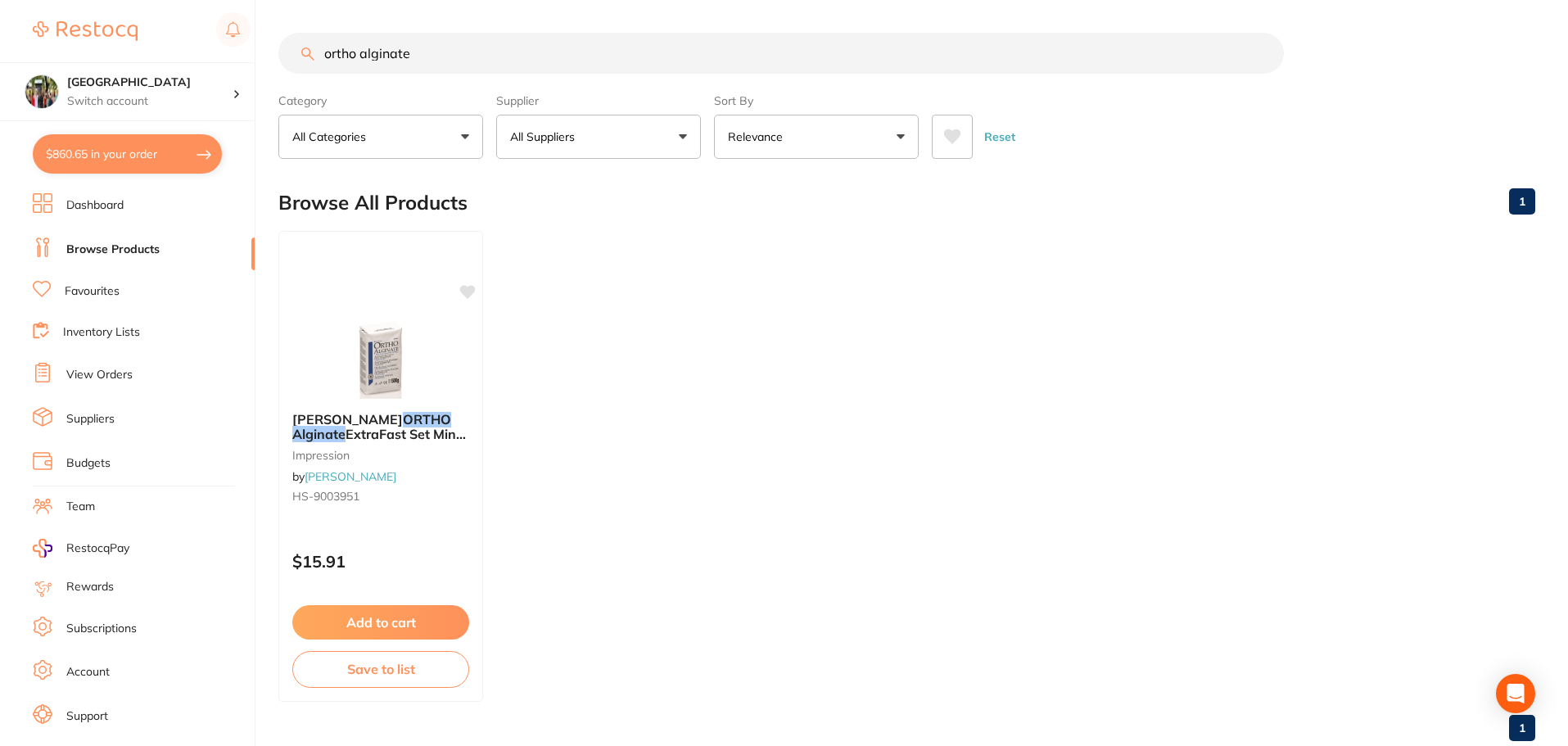
click at [356, 53] on input "ortho alginate" at bounding box center [781, 53] width 1005 height 41
click at [358, 53] on input "ortho alginate" at bounding box center [781, 53] width 1005 height 41
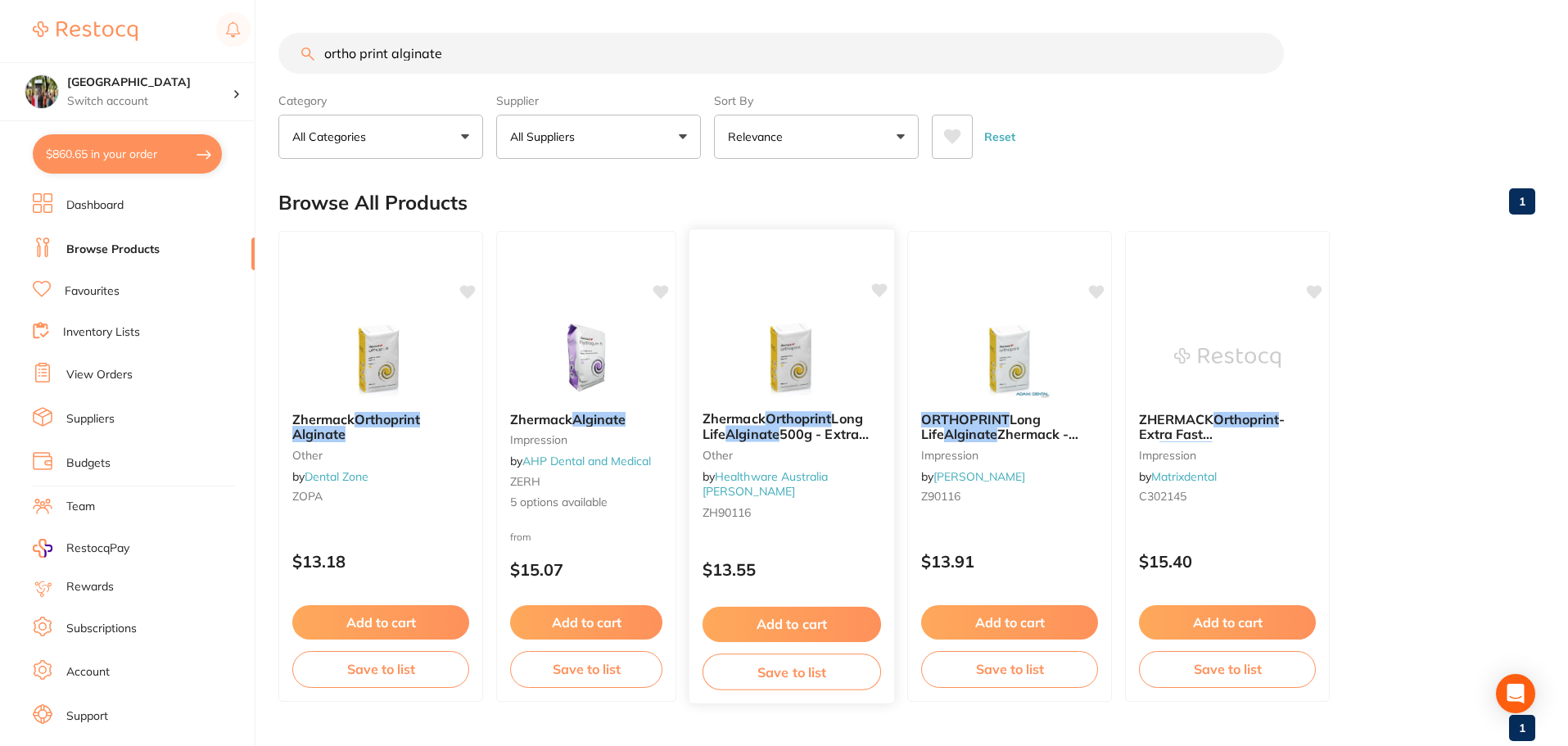
type input "ortho print alginate"
click at [801, 357] on img at bounding box center [791, 357] width 107 height 83
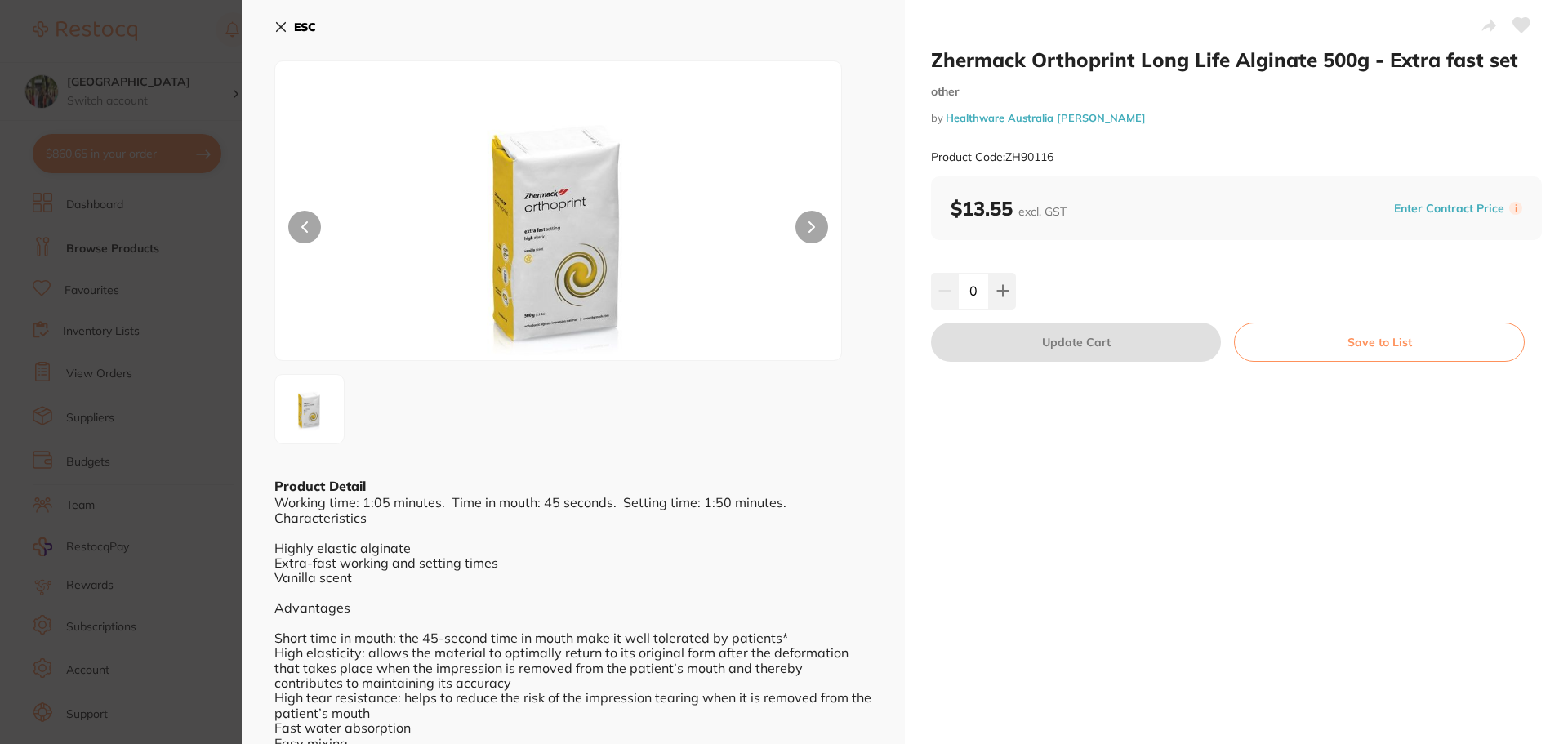
click at [284, 28] on icon at bounding box center [280, 26] width 13 height 13
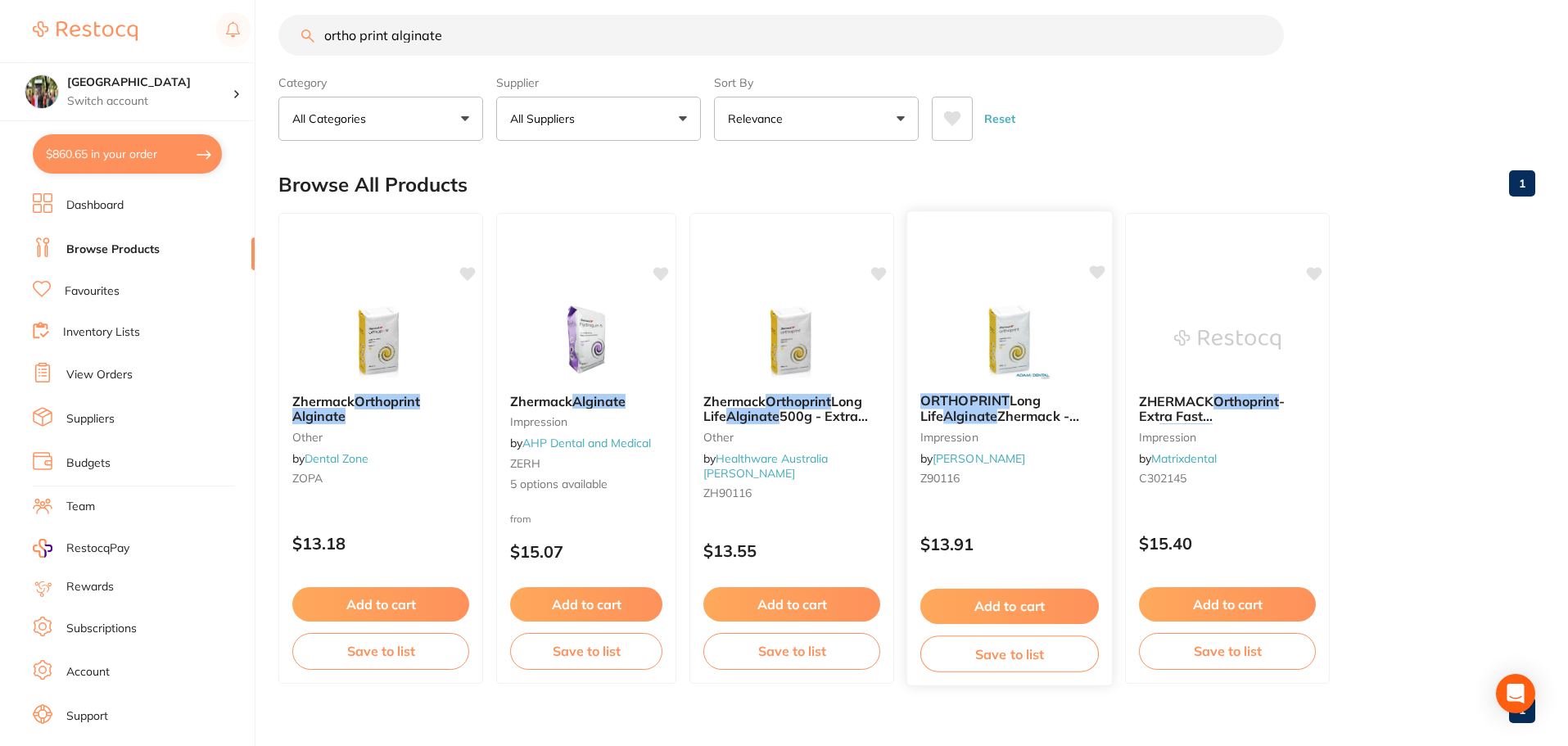
click at [1007, 341] on img at bounding box center [1009, 339] width 107 height 83
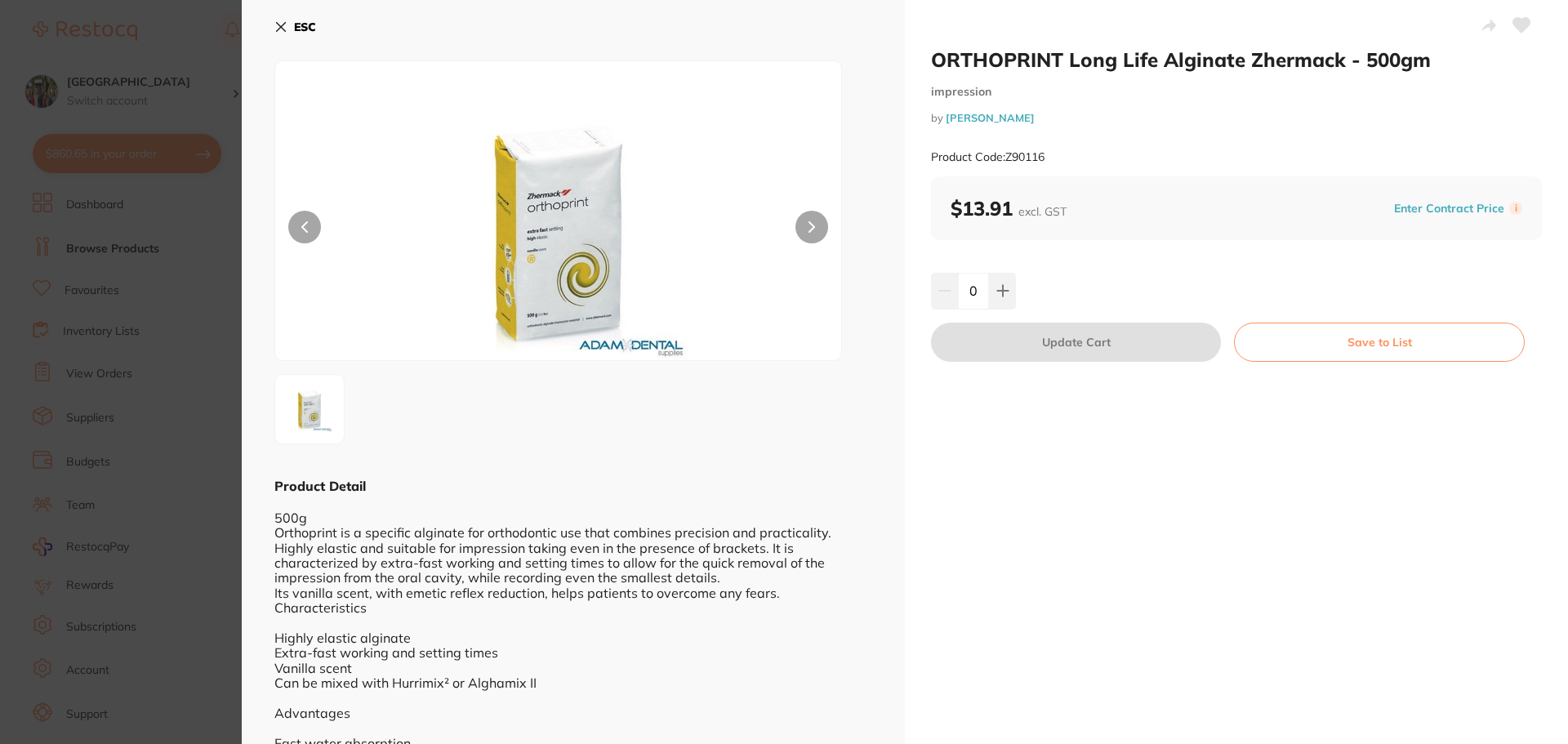
click at [283, 28] on icon at bounding box center [281, 27] width 9 height 9
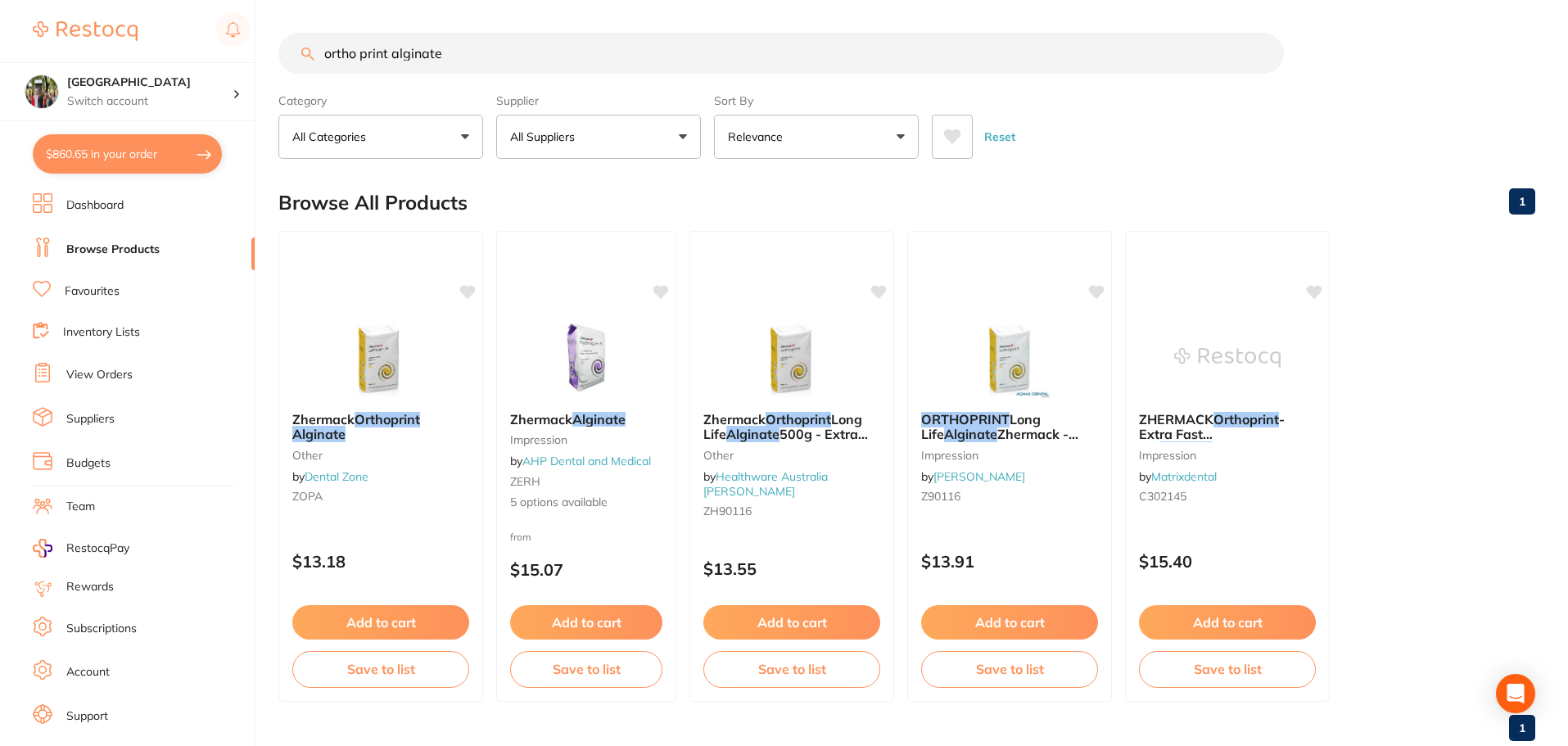
click at [689, 135] on button "All Suppliers" at bounding box center [599, 137] width 205 height 44
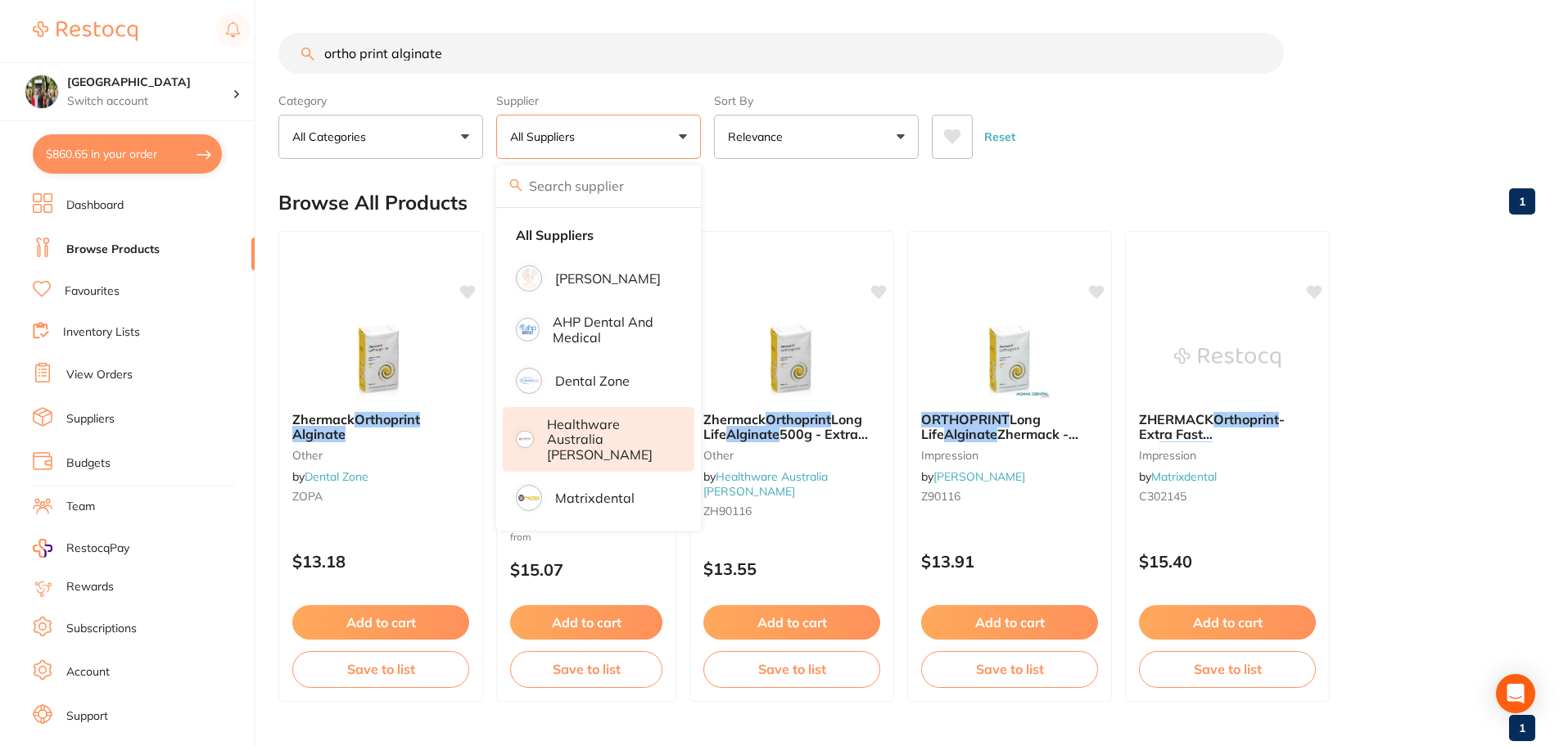
scroll to position [41, 0]
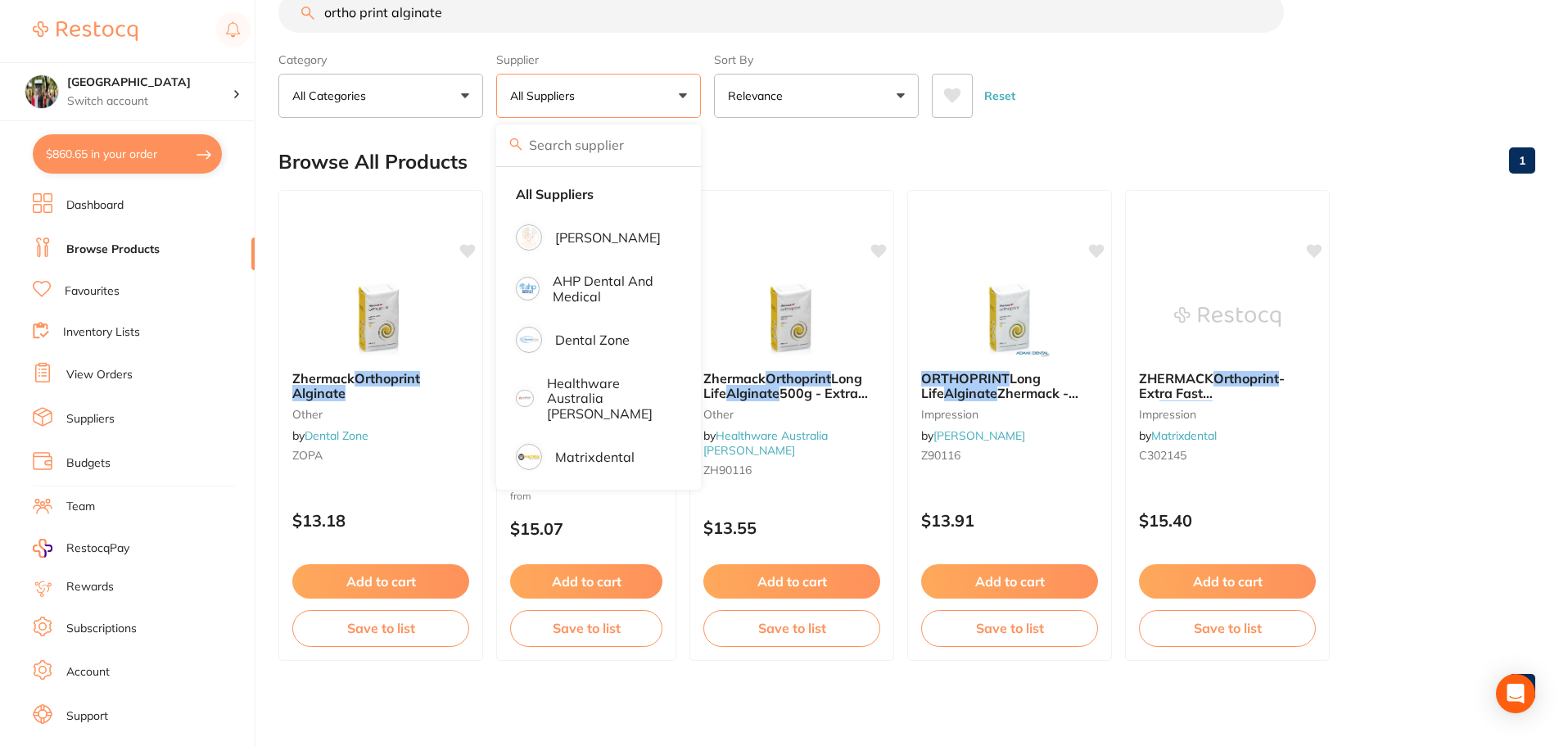
click at [585, 88] on button "All Suppliers" at bounding box center [599, 96] width 205 height 44
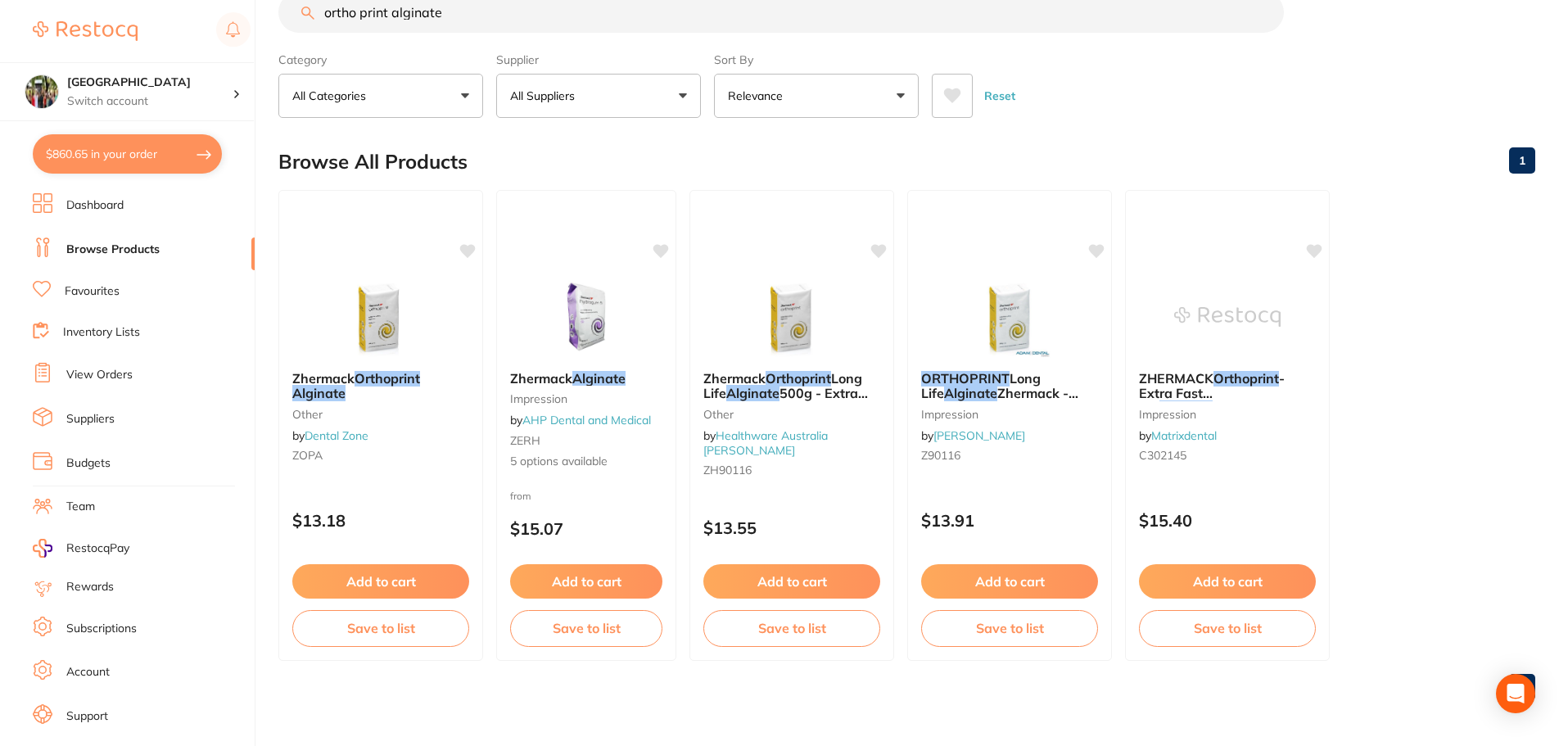
click at [585, 88] on button "All Suppliers" at bounding box center [599, 96] width 205 height 44
